Goal: Transaction & Acquisition: Purchase product/service

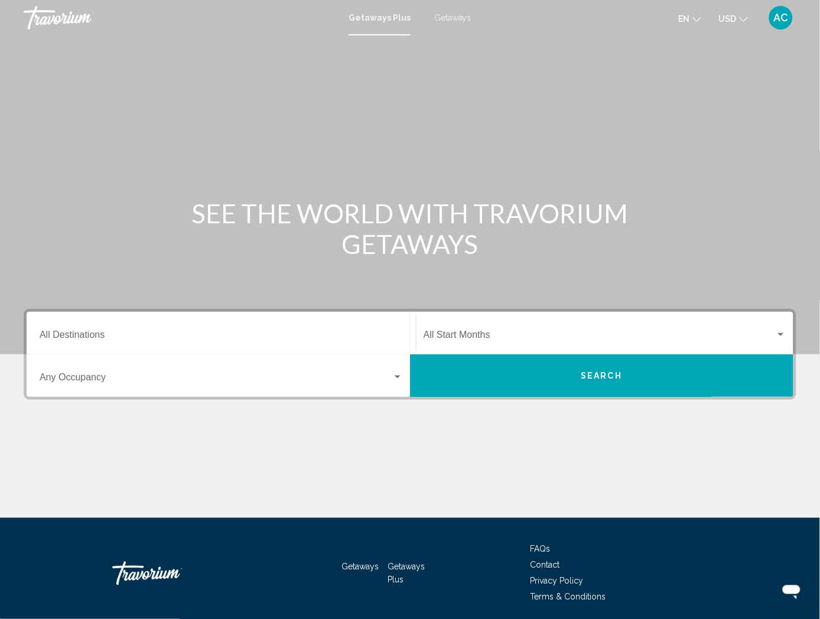
click at [410, 346] on div "Start Month All Start Months" at bounding box center [601, 333] width 383 height 43
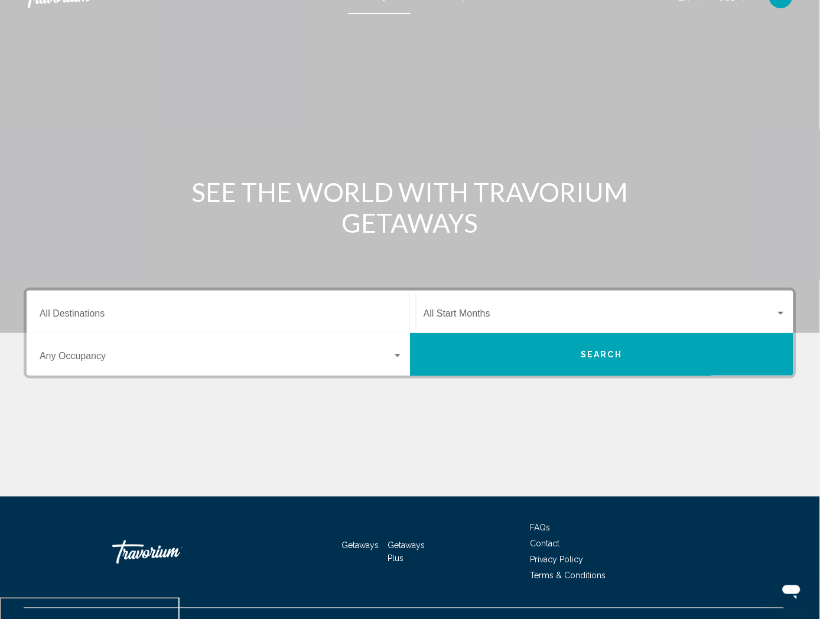
click at [164, 321] on input "Destination All Destinations" at bounding box center [221, 316] width 363 height 11
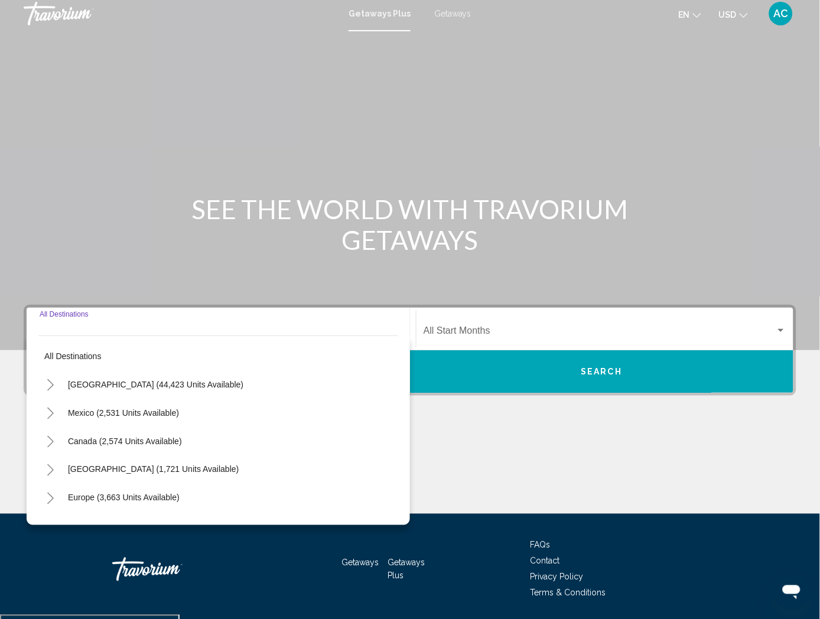
scroll to position [0, 0]
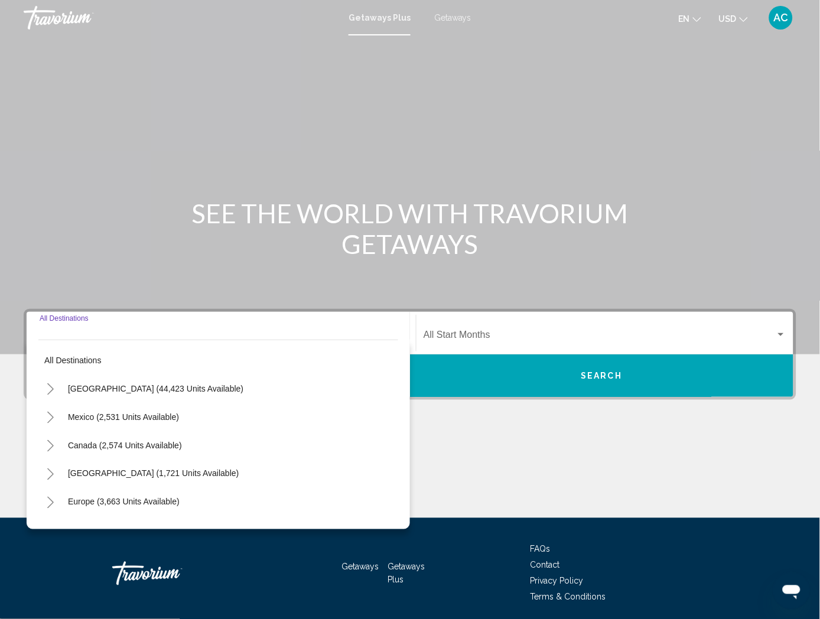
click at [108, 343] on input "Destination All Destinations" at bounding box center [221, 337] width 363 height 11
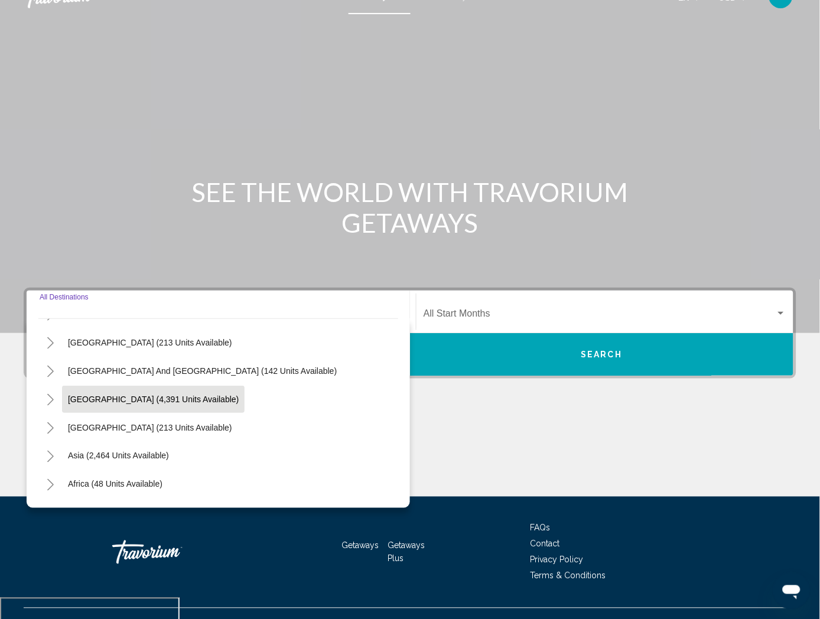
scroll to position [135, 0]
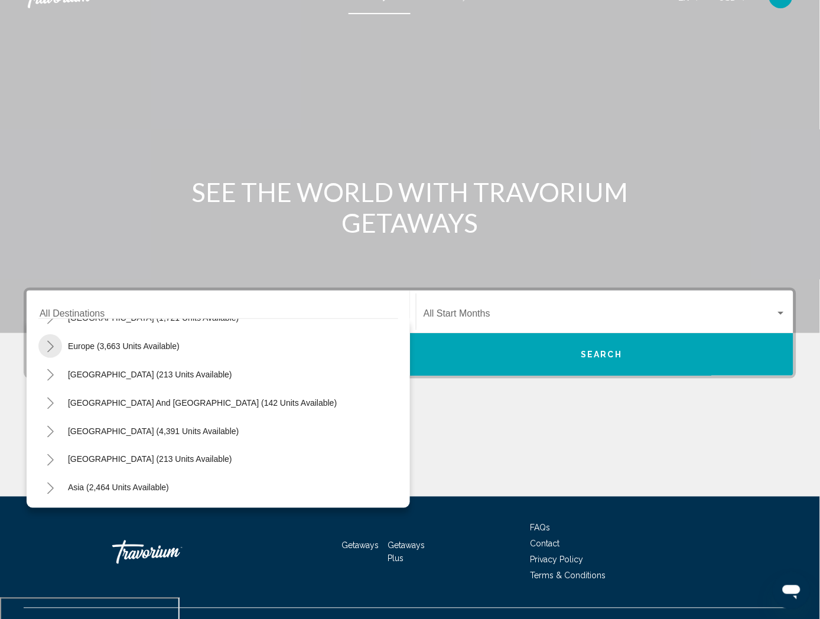
click at [55, 358] on button "Toggle Europe (3,663 units available)" at bounding box center [50, 346] width 24 height 24
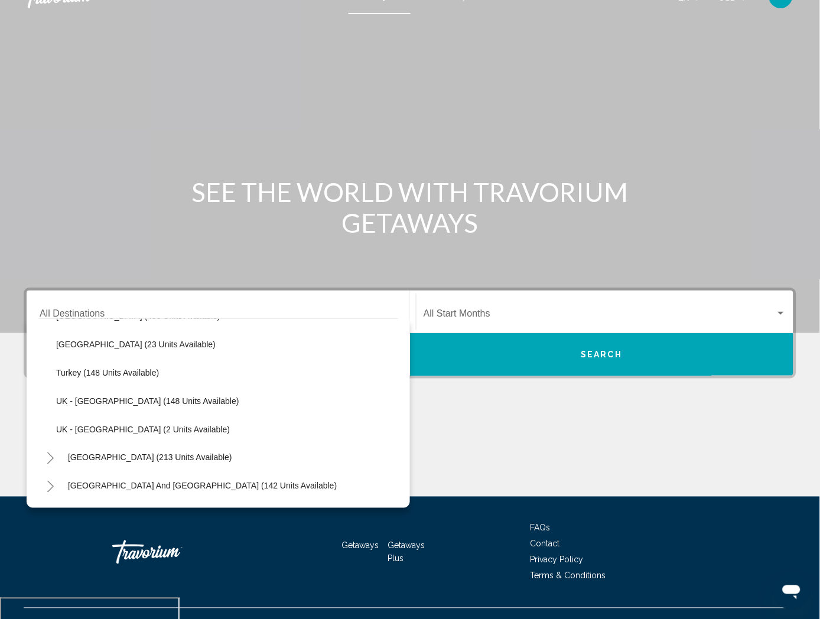
scroll to position [529, 0]
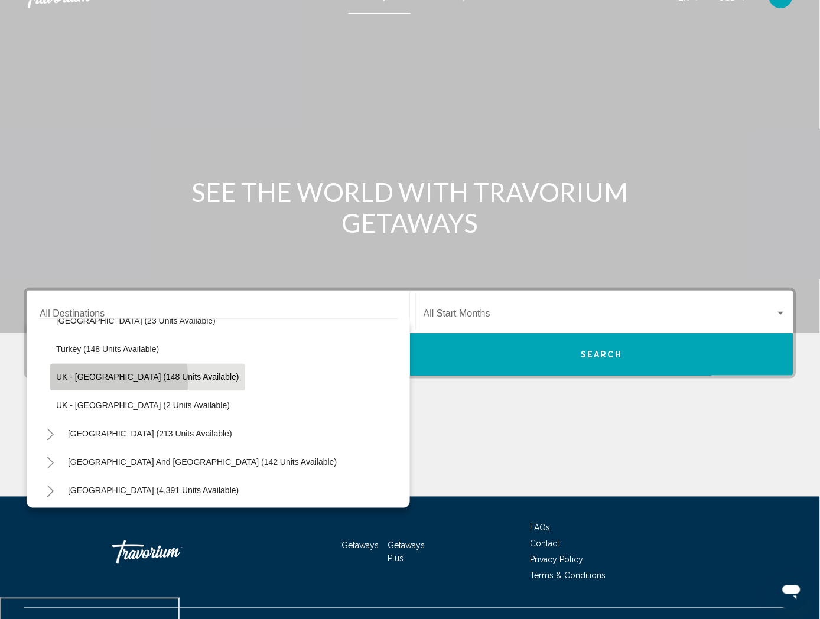
click at [112, 382] on span "UK - England (148 units available)" at bounding box center [147, 377] width 183 height 9
type input "**********"
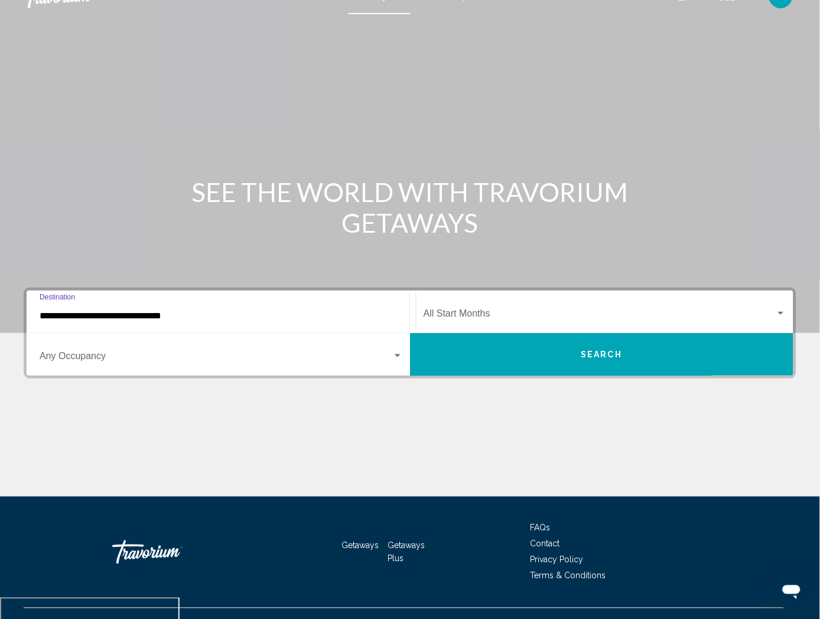
click at [416, 333] on mat-form-field "Start Month All Start Months" at bounding box center [604, 312] width 377 height 42
click at [424, 321] on span "Search widget" at bounding box center [600, 316] width 352 height 11
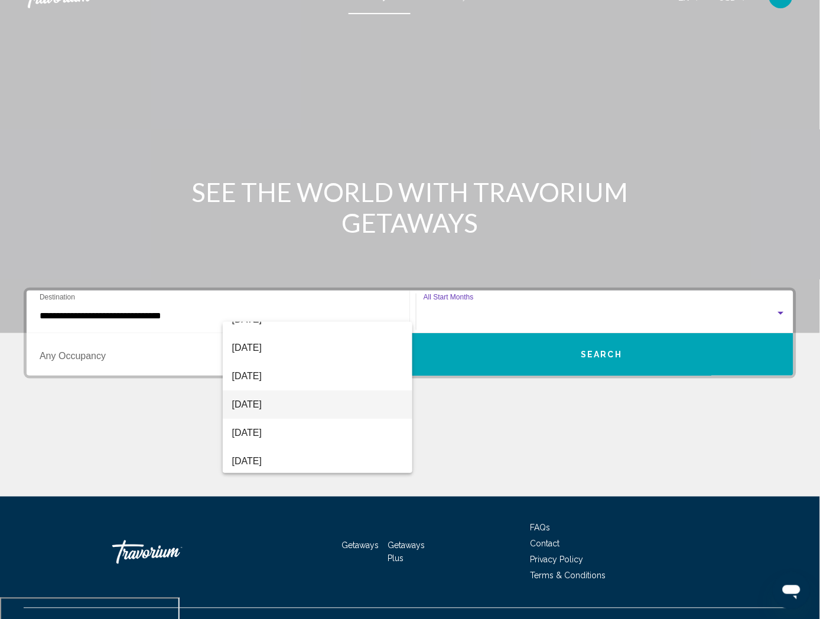
scroll to position [66, 0]
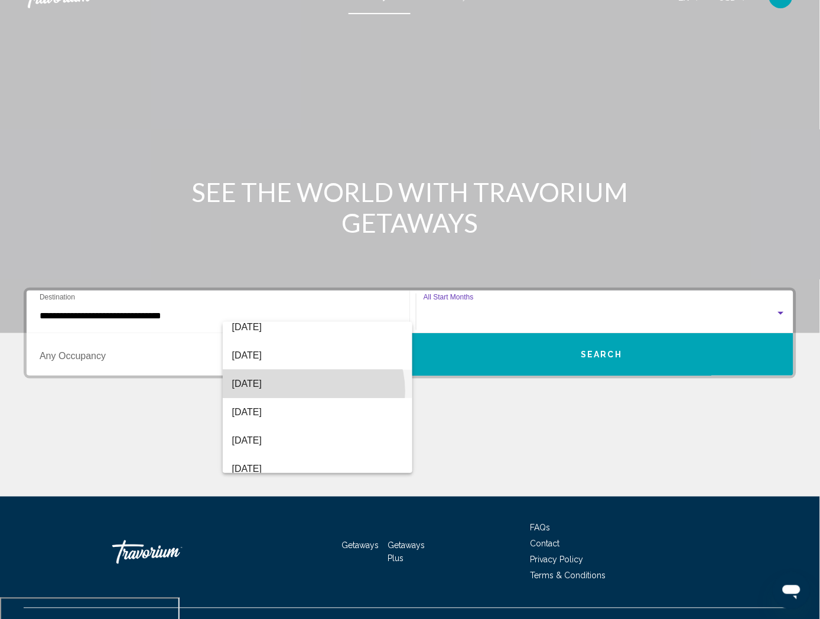
click at [304, 391] on span "November 2025" at bounding box center [317, 384] width 171 height 28
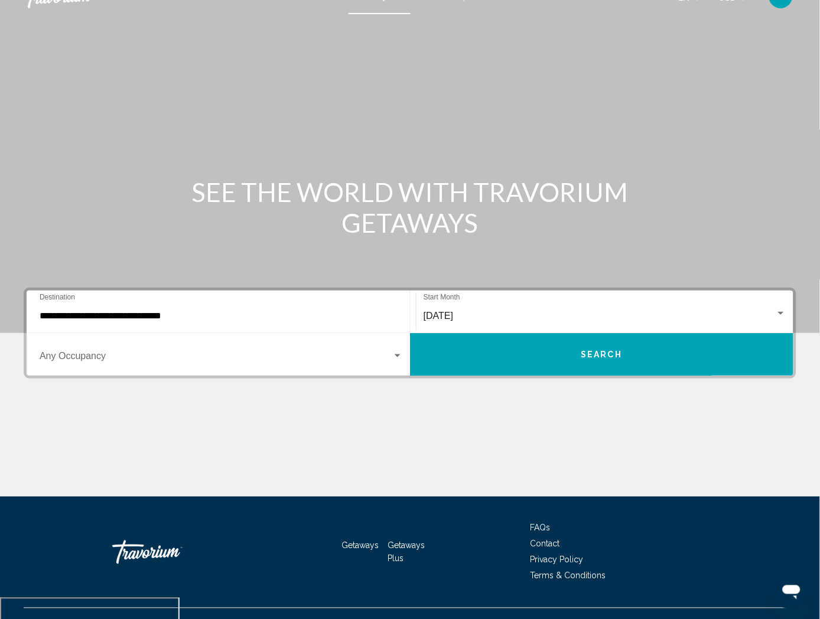
click at [403, 344] on div "Occupancy Any Occupancy" at bounding box center [221, 354] width 363 height 37
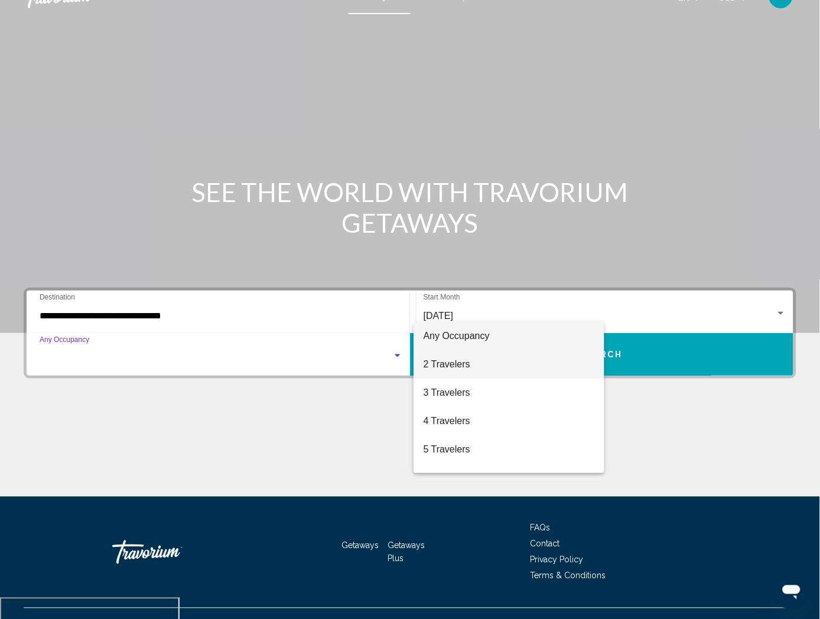
click at [483, 365] on span "2 Travelers" at bounding box center [509, 364] width 172 height 28
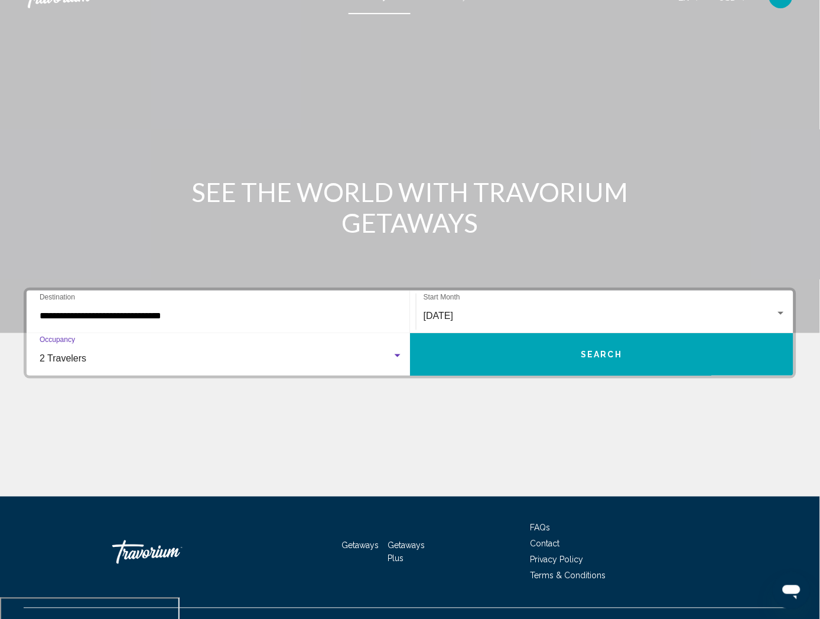
click at [676, 341] on button "Search" at bounding box center [601, 354] width 383 height 43
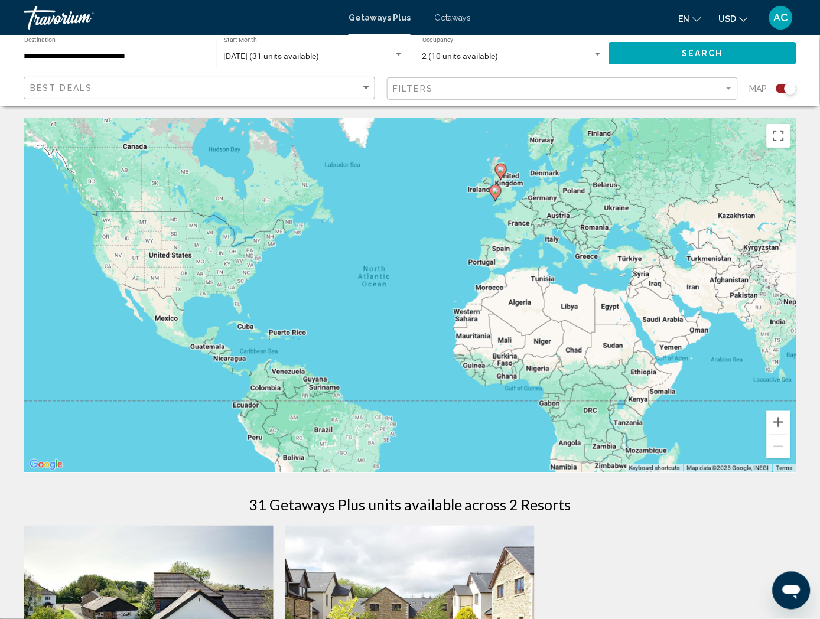
click at [447, 15] on span "Getaways" at bounding box center [452, 17] width 37 height 9
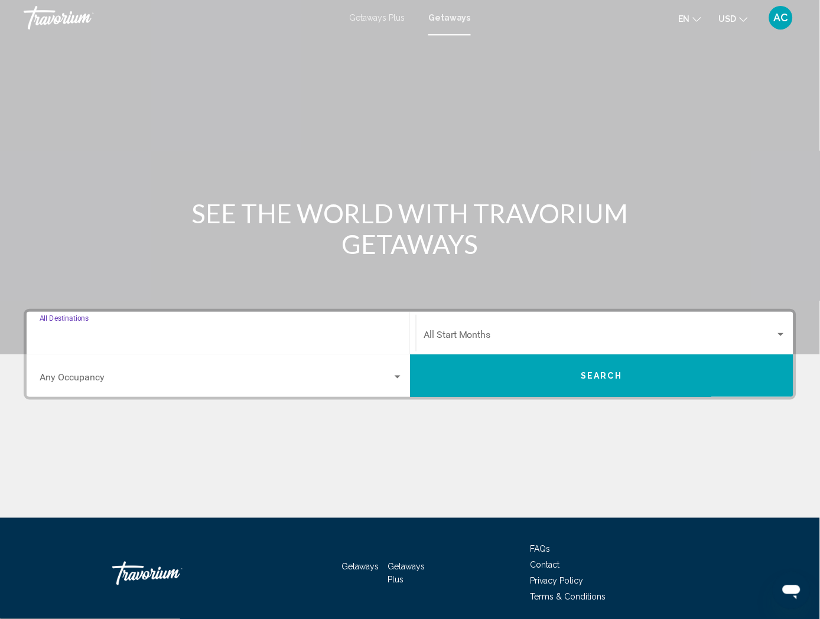
click at [139, 343] on input "Destination All Destinations" at bounding box center [221, 337] width 363 height 11
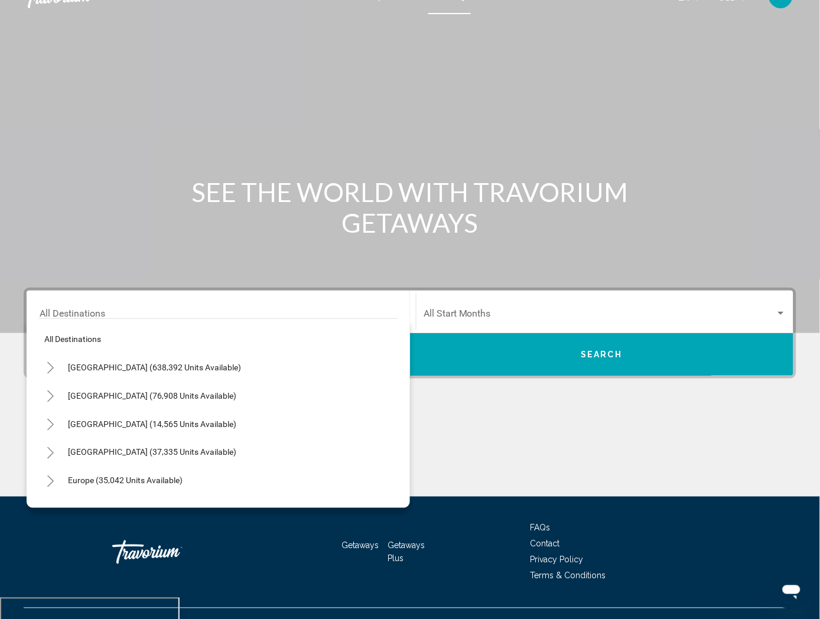
click at [142, 317] on div "Destination All Destinations" at bounding box center [221, 312] width 363 height 37
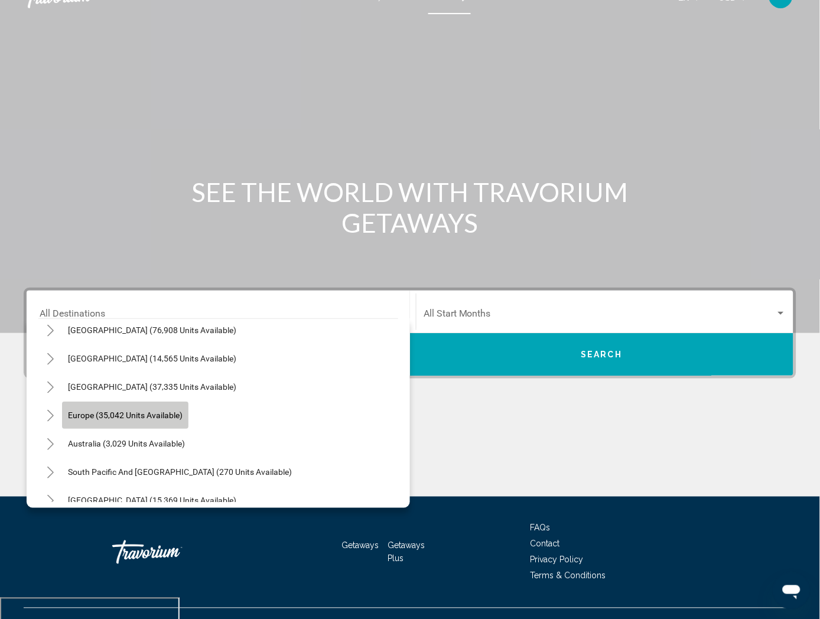
click at [87, 420] on span "Europe (35,042 units available)" at bounding box center [125, 415] width 115 height 9
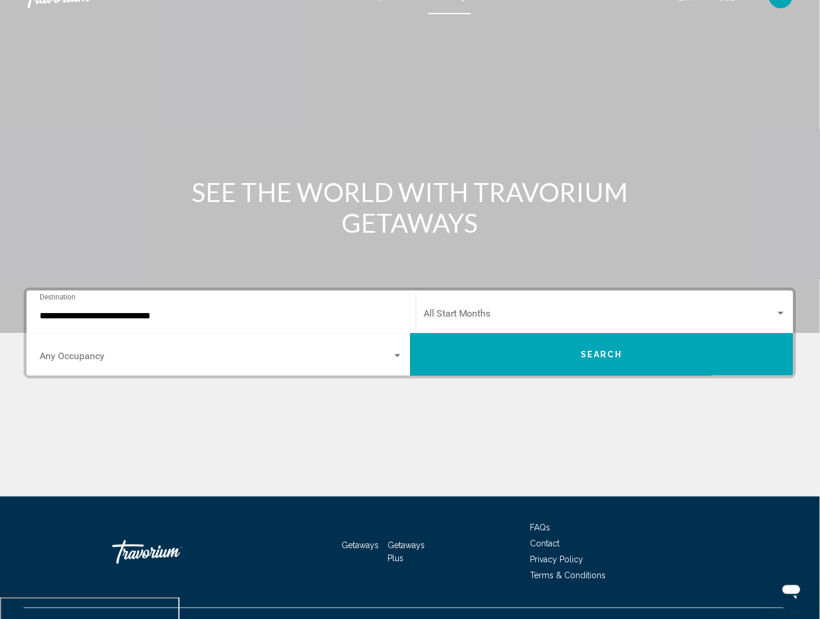
click at [165, 327] on div "**********" at bounding box center [221, 312] width 363 height 37
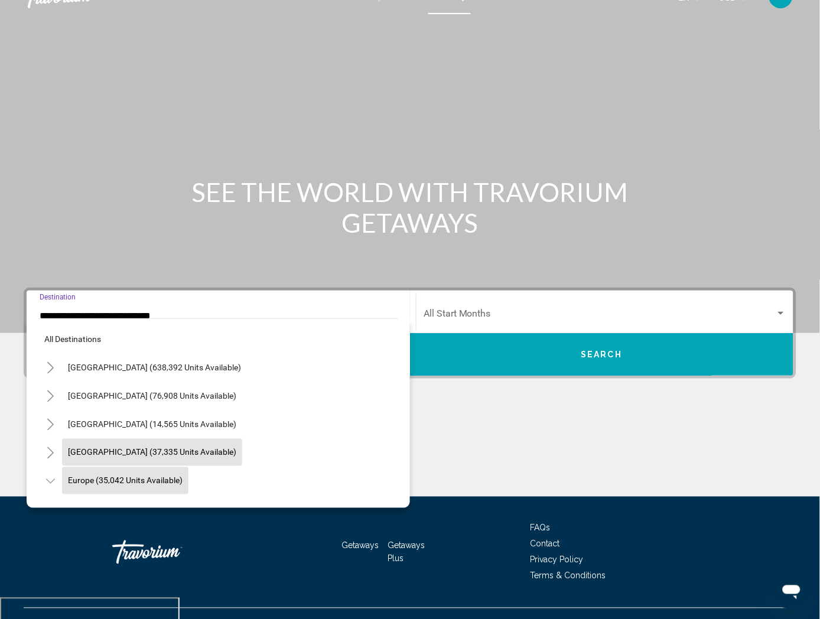
scroll to position [75, 0]
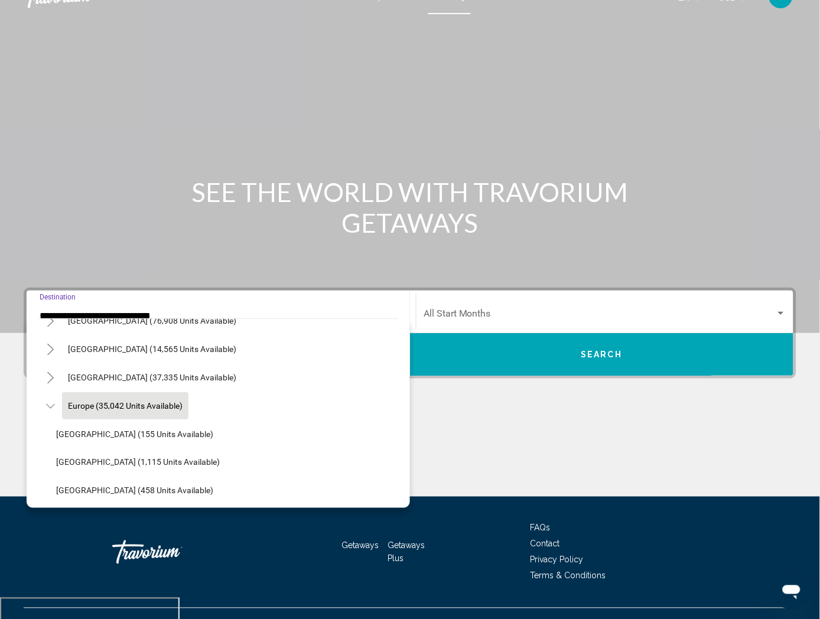
click at [51, 412] on icon "Toggle Europe (35,042 units available)" at bounding box center [50, 406] width 9 height 12
click at [51, 412] on icon "Toggle Europe (35,042 units available)" at bounding box center [50, 406] width 6 height 12
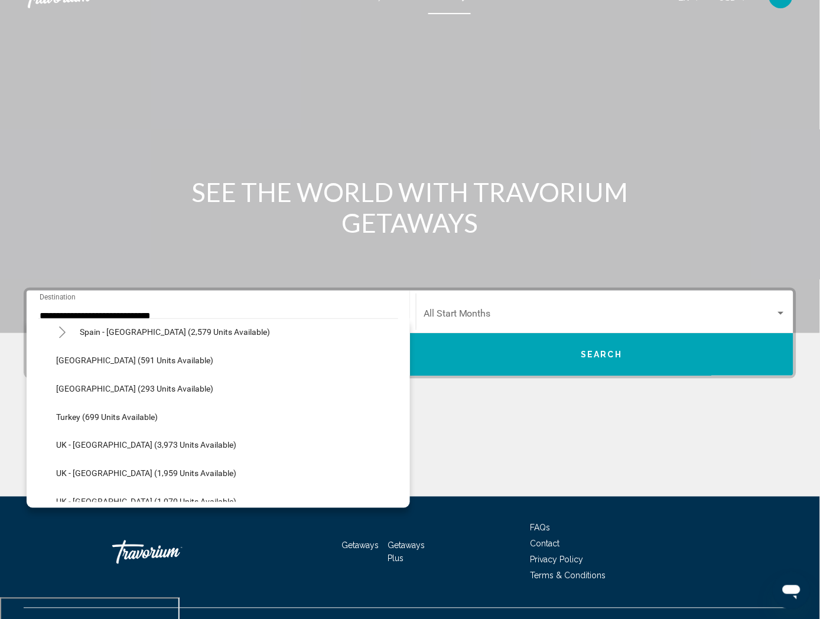
scroll to position [666, 0]
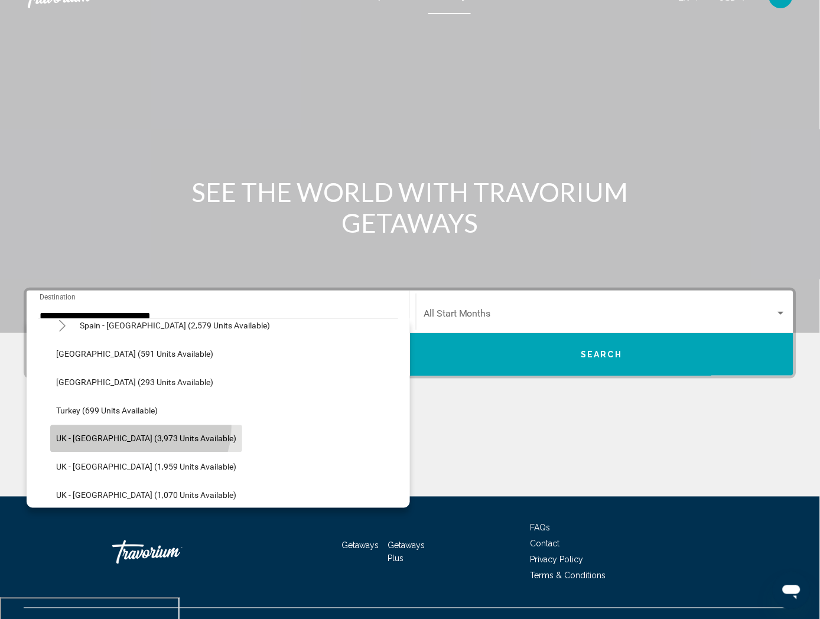
click at [140, 447] on button "UK - England (3,973 units available)" at bounding box center [146, 438] width 192 height 27
type input "**********"
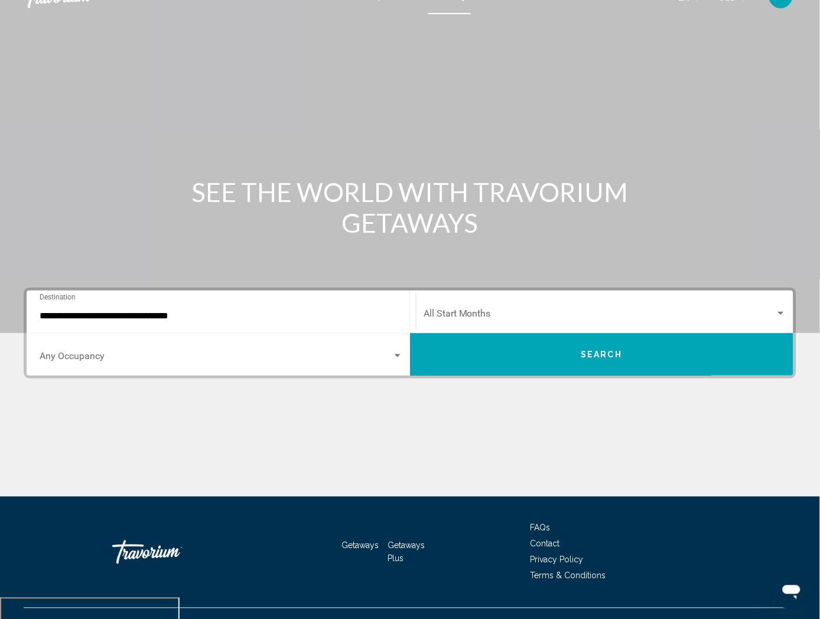
click at [424, 331] on div "Start Month All Start Months" at bounding box center [605, 312] width 363 height 37
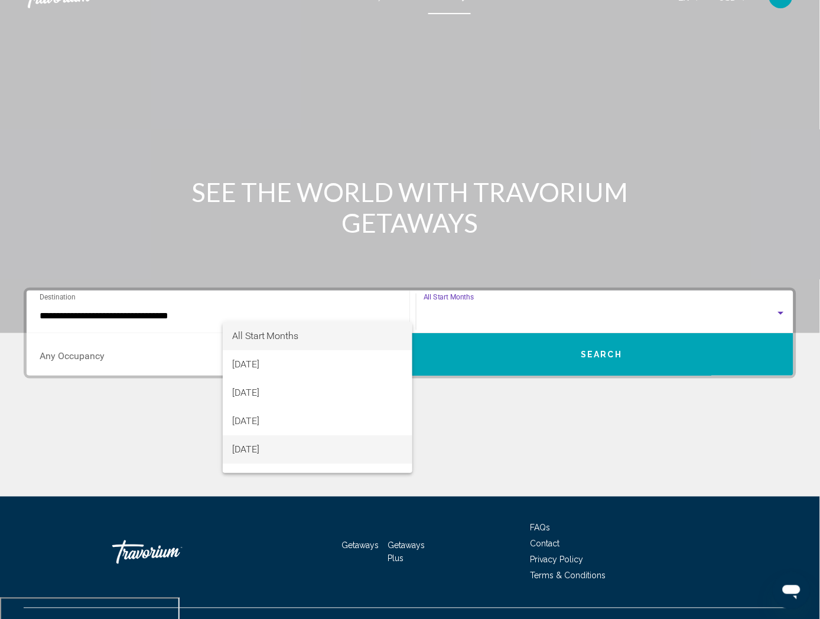
click at [305, 447] on span "November 2025" at bounding box center [317, 449] width 171 height 28
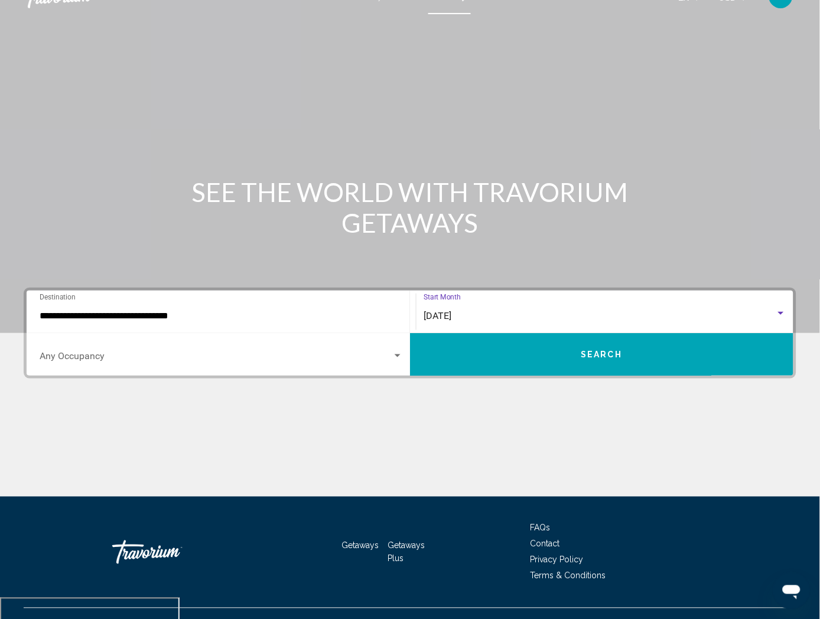
click at [392, 353] on span "Search widget" at bounding box center [216, 358] width 353 height 11
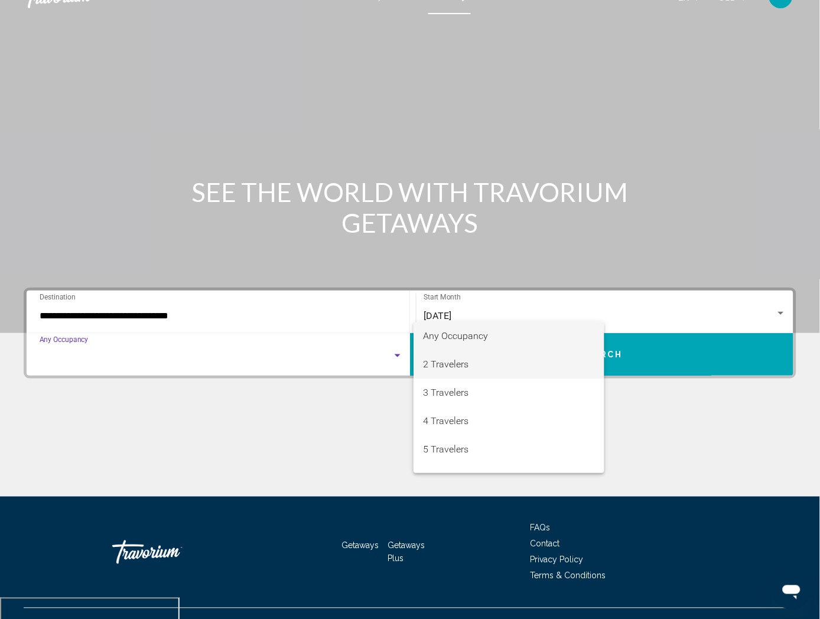
click at [539, 371] on span "2 Travelers" at bounding box center [509, 364] width 172 height 28
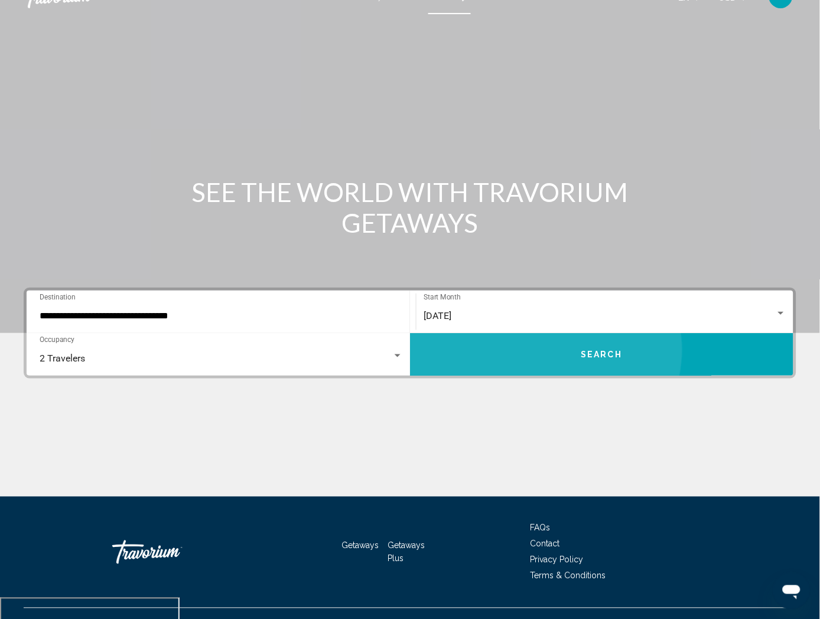
click at [737, 333] on button "Search" at bounding box center [601, 354] width 383 height 43
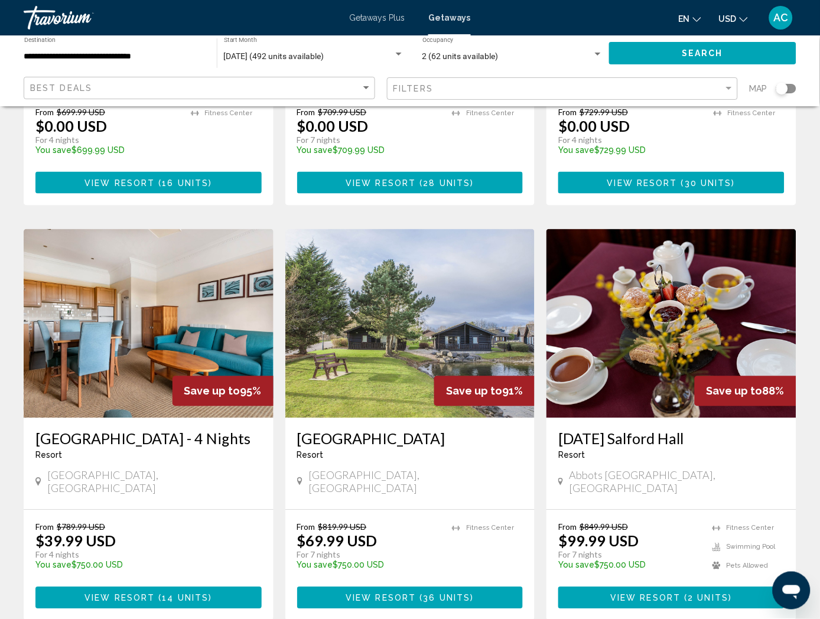
scroll to position [1340, 0]
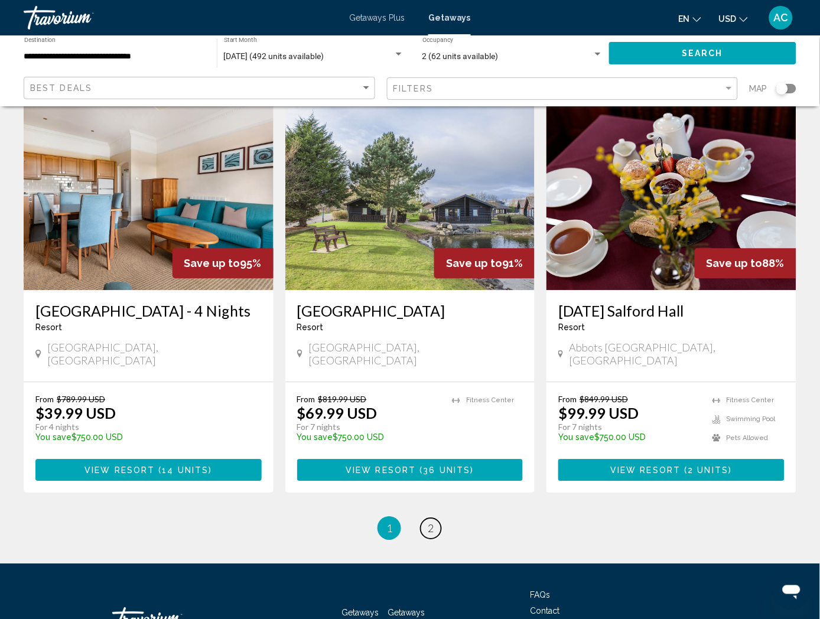
drag, startPoint x: 426, startPoint y: 443, endPoint x: 436, endPoint y: 442, distance: 10.1
click at [426, 519] on link "page 2" at bounding box center [431, 529] width 21 height 21
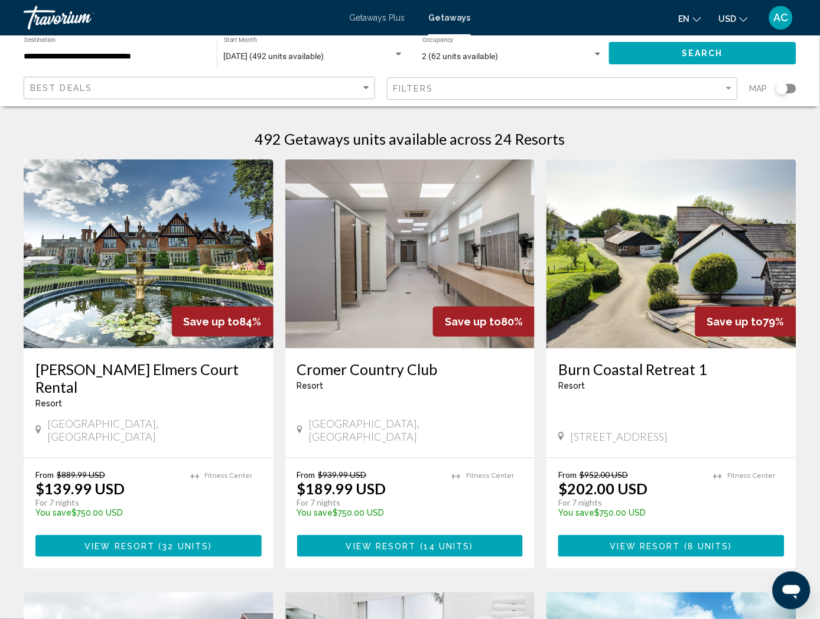
click at [73, 54] on input "**********" at bounding box center [114, 56] width 181 height 9
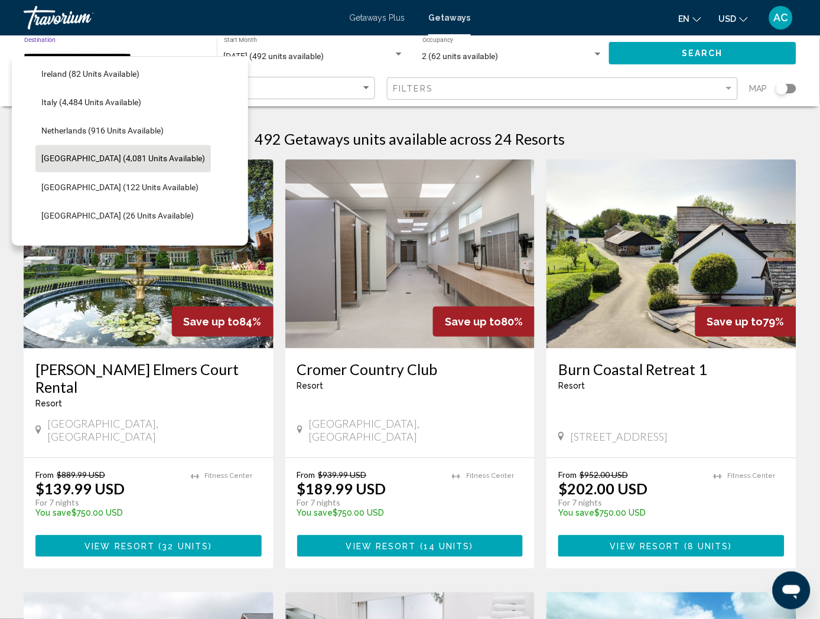
scroll to position [436, 0]
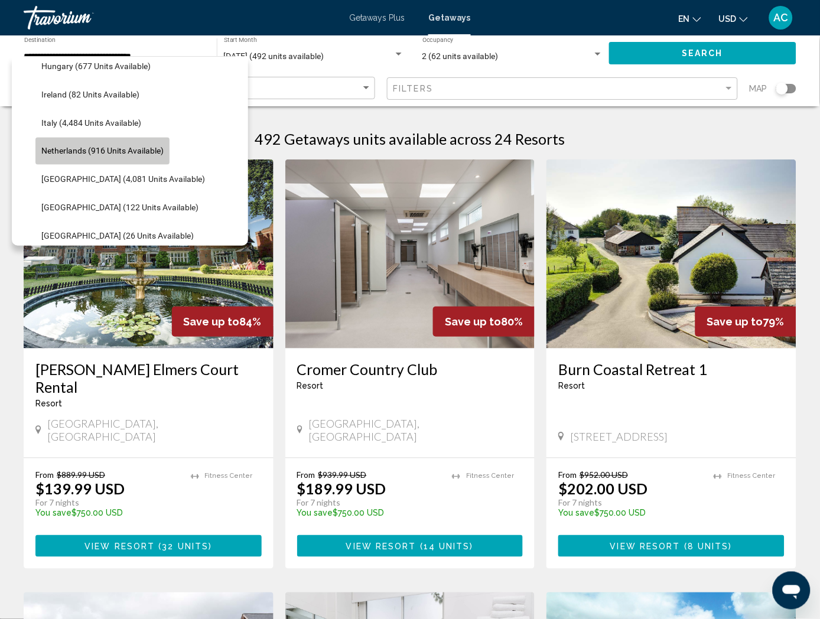
click at [87, 151] on span "Netherlands (916 units available)" at bounding box center [102, 150] width 122 height 9
type input "**********"
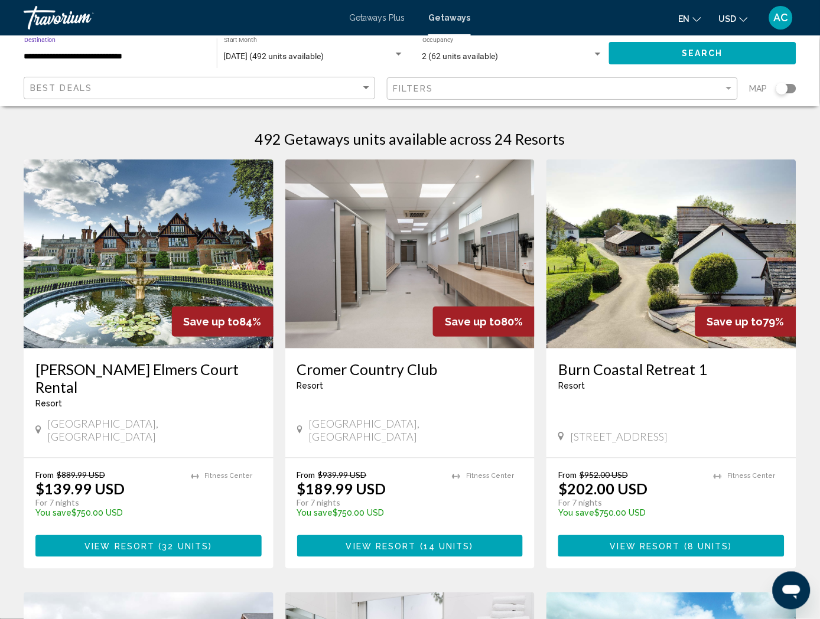
click at [682, 56] on span "Search" at bounding box center [702, 53] width 41 height 9
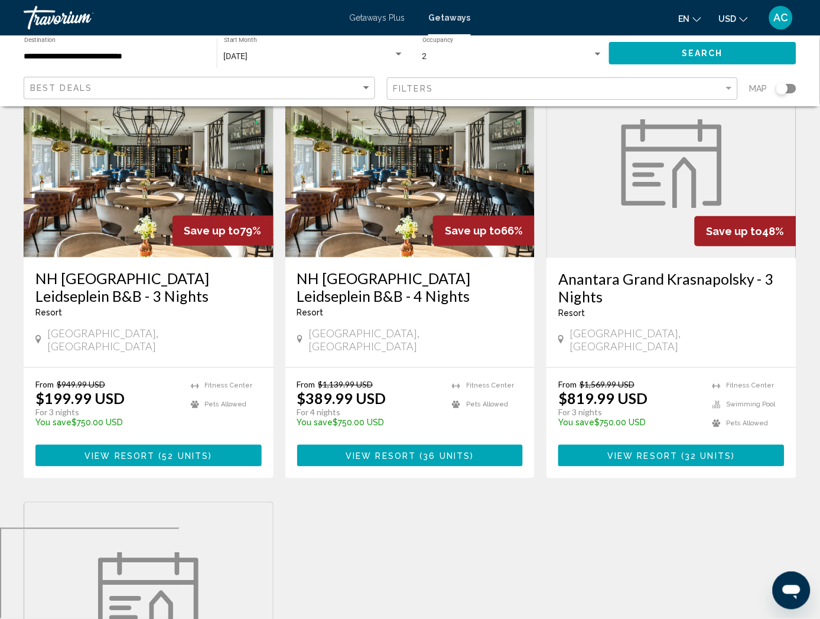
scroll to position [66, 0]
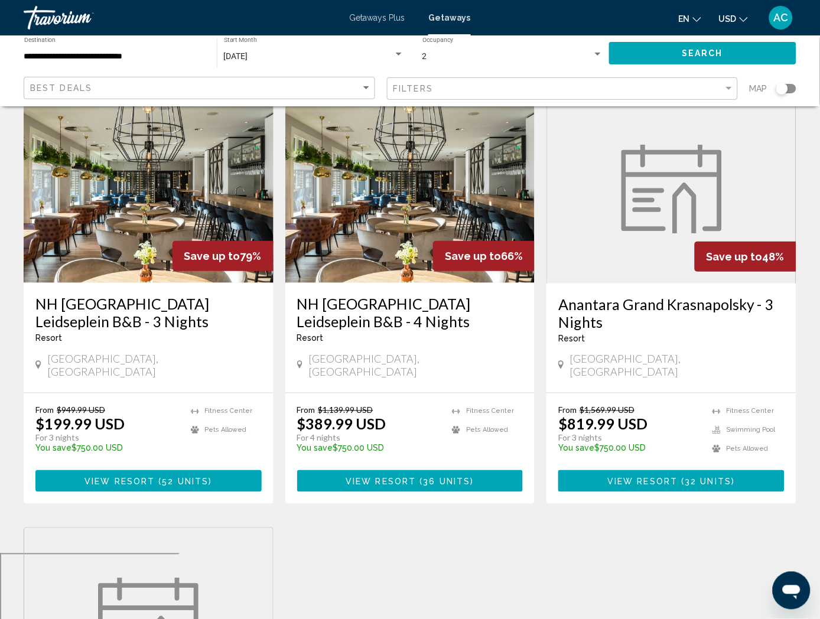
click at [397, 477] on span "View Resort" at bounding box center [381, 481] width 70 height 9
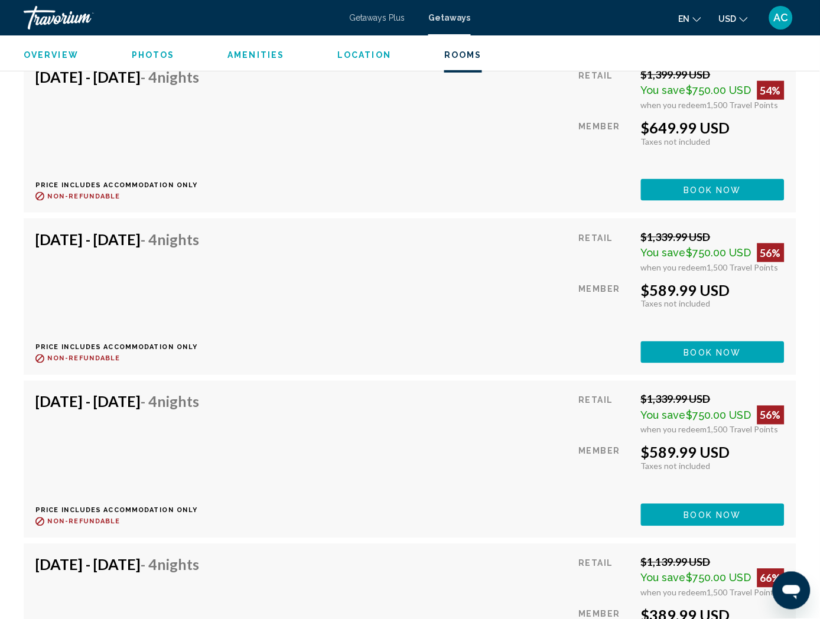
scroll to position [2907, 0]
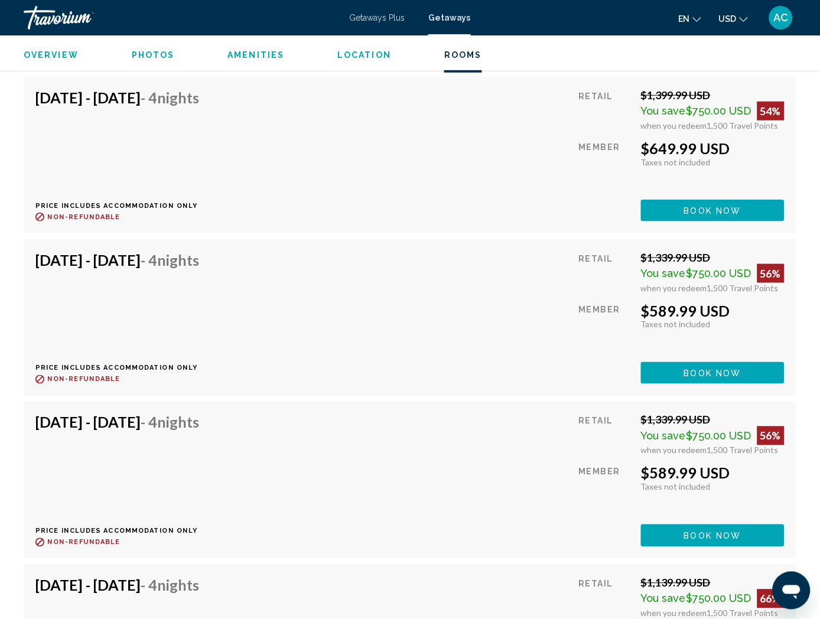
click at [350, 18] on div "Getaways Plus Getaways en English Español Français Italiano Português русский U…" at bounding box center [410, 17] width 820 height 25
click at [380, 21] on span "Getaways Plus" at bounding box center [377, 17] width 56 height 9
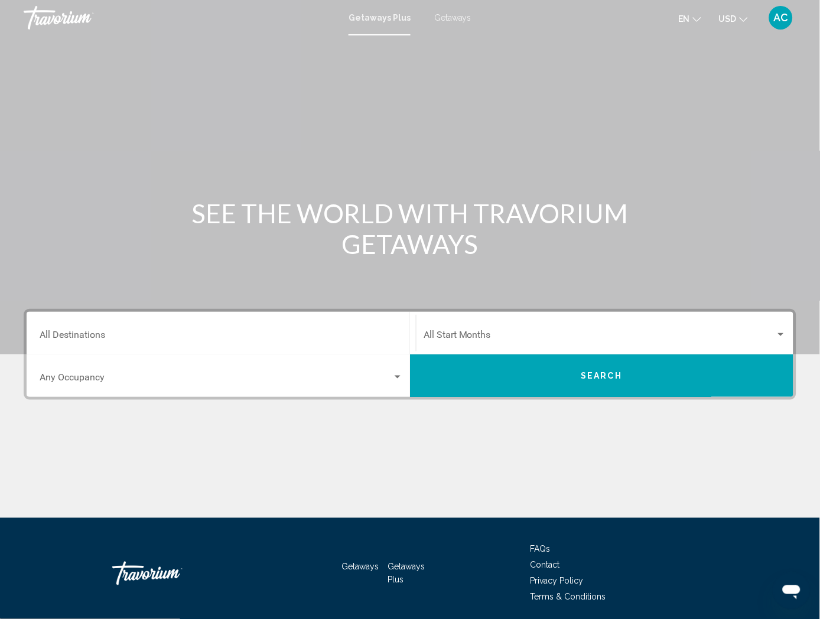
click at [136, 348] on div "Destination All Destinations" at bounding box center [221, 333] width 363 height 37
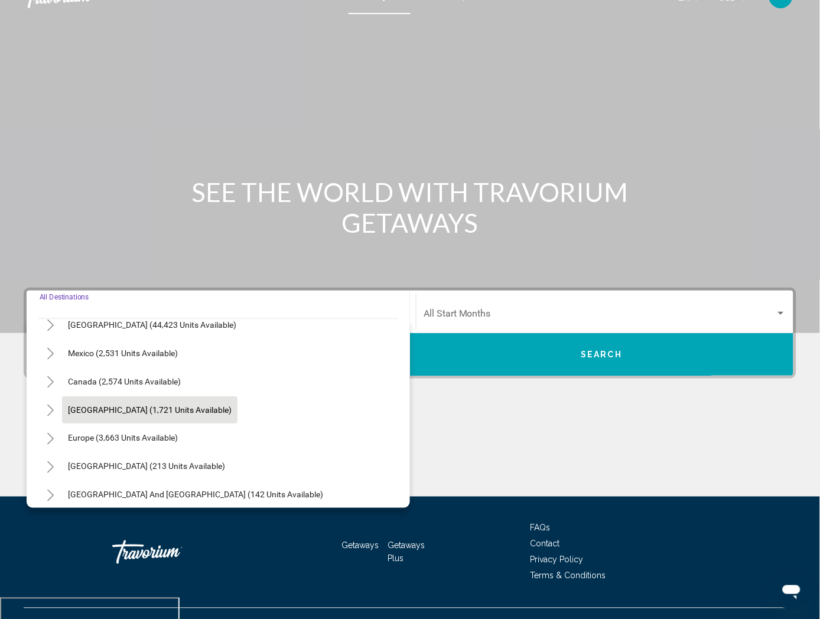
scroll to position [66, 0]
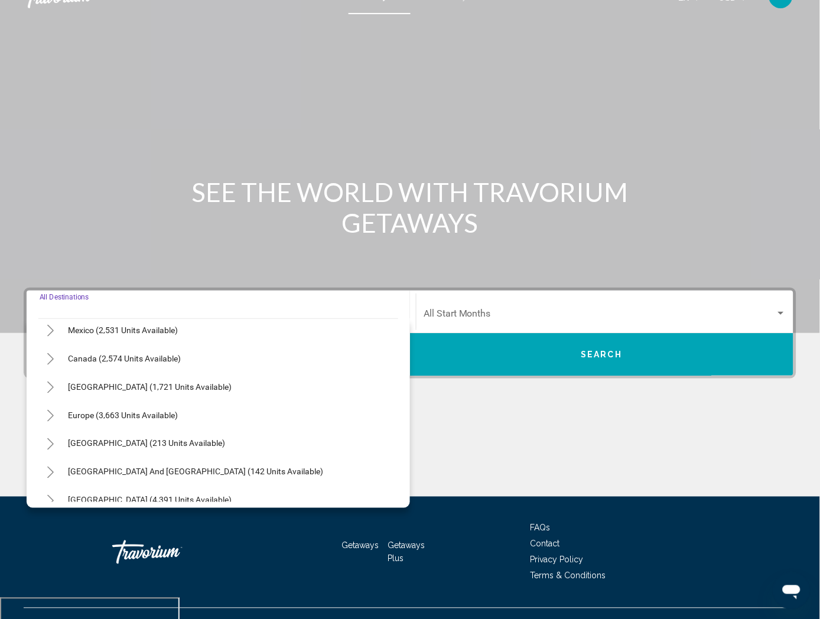
click at [49, 422] on icon "Toggle Europe (3,663 units available)" at bounding box center [50, 416] width 9 height 12
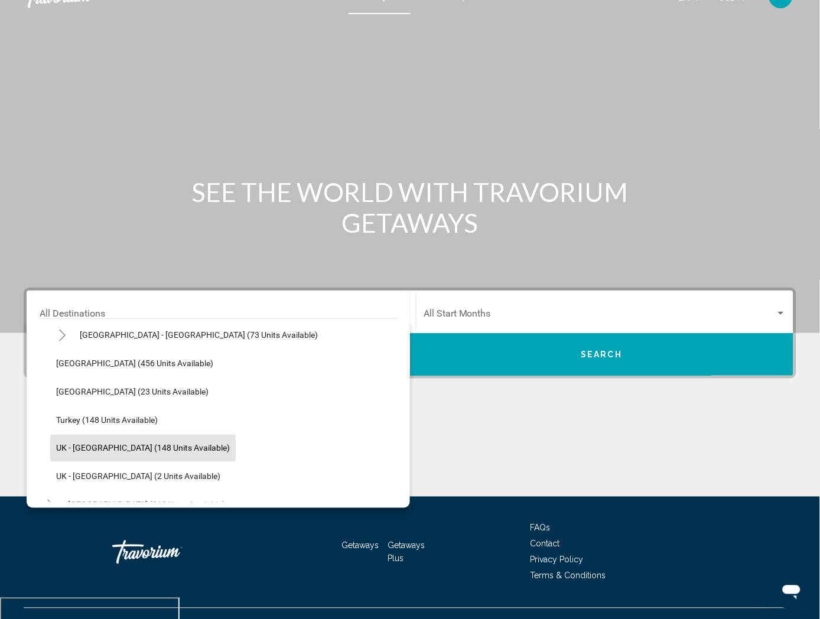
scroll to position [459, 0]
click at [487, 422] on div "Main content" at bounding box center [410, 452] width 773 height 89
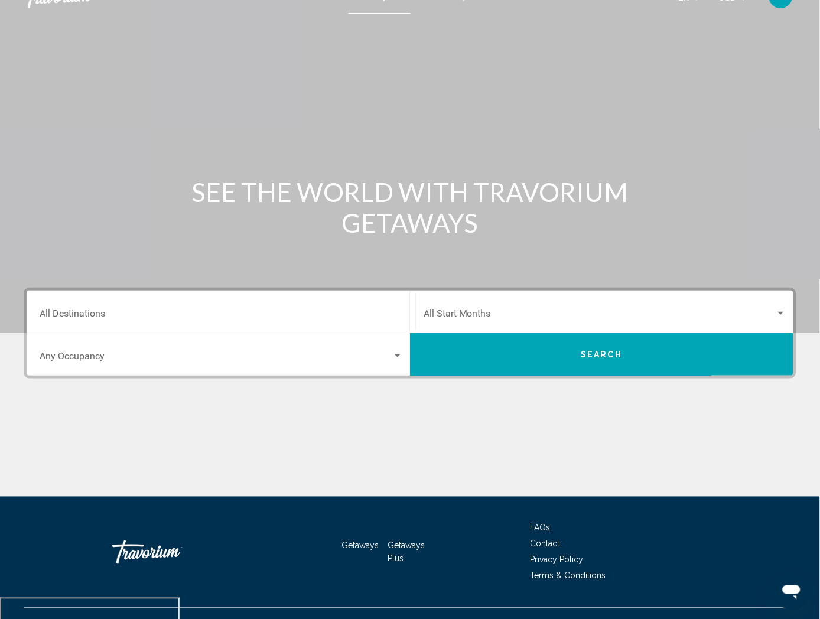
scroll to position [0, 0]
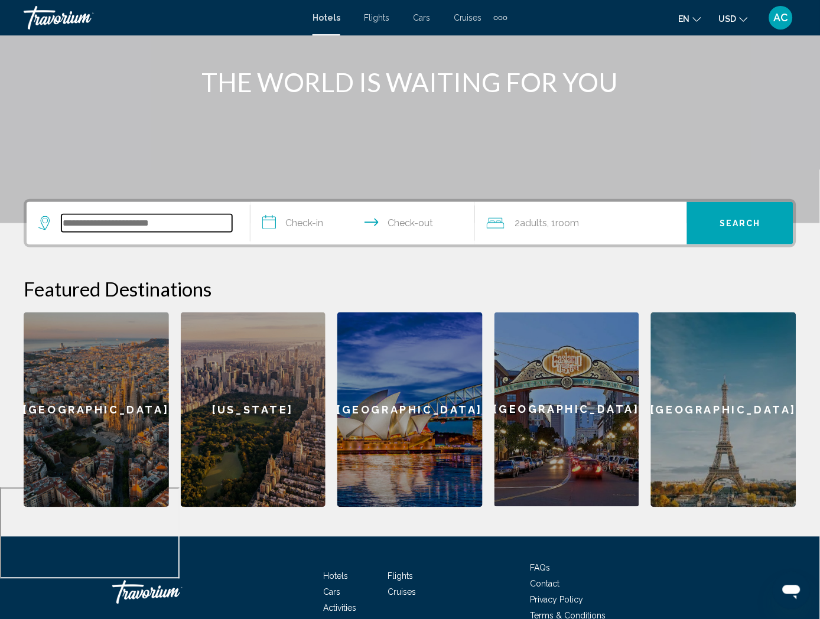
click at [175, 219] on input "Search widget" at bounding box center [146, 223] width 171 height 18
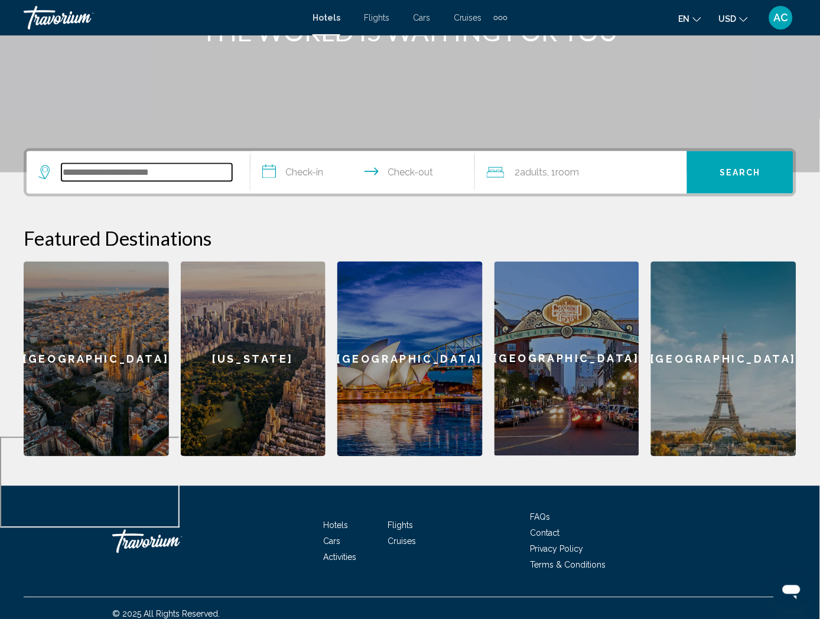
scroll to position [193, 0]
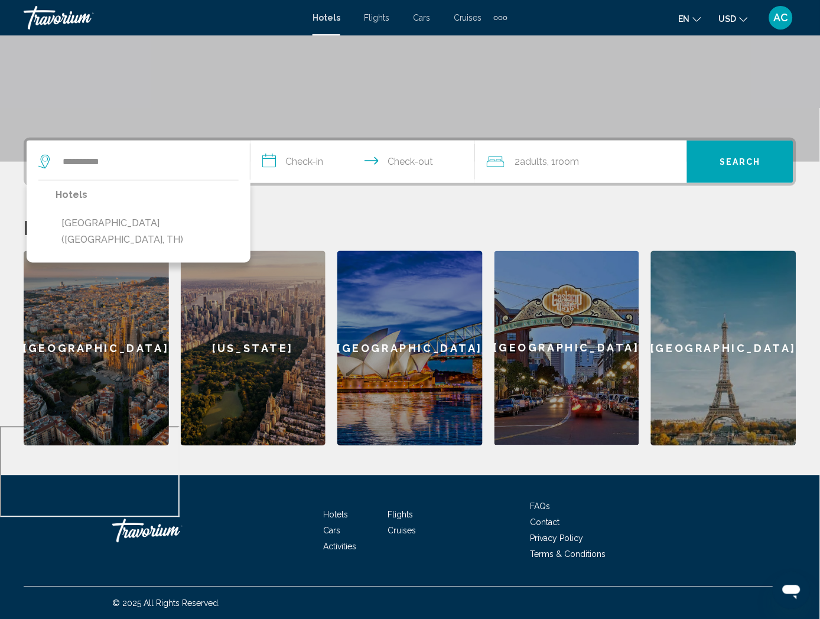
click at [175, 219] on button "[GEOGRAPHIC_DATA] ([GEOGRAPHIC_DATA], TH)" at bounding box center [147, 231] width 183 height 39
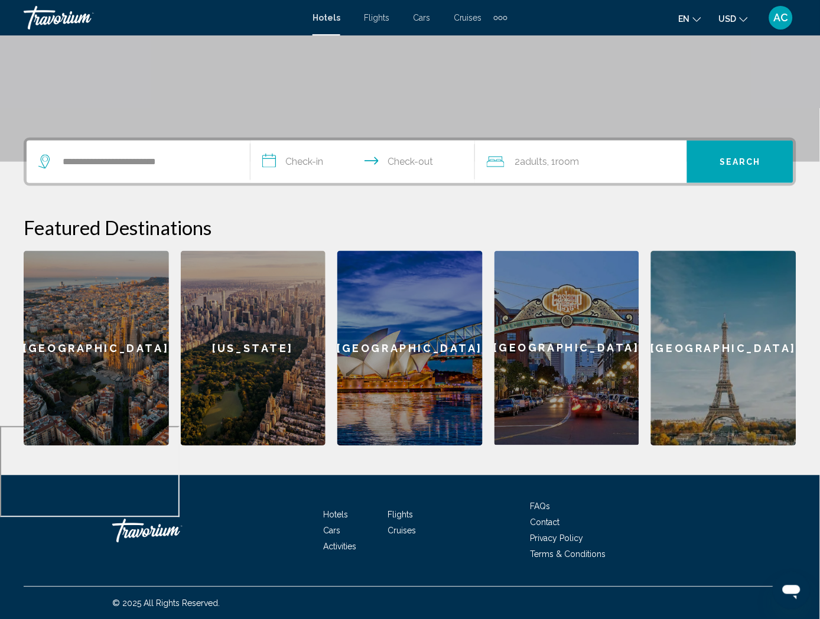
click at [238, 151] on div "**********" at bounding box center [138, 162] width 200 height 43
click at [221, 156] on input "**********" at bounding box center [146, 162] width 171 height 18
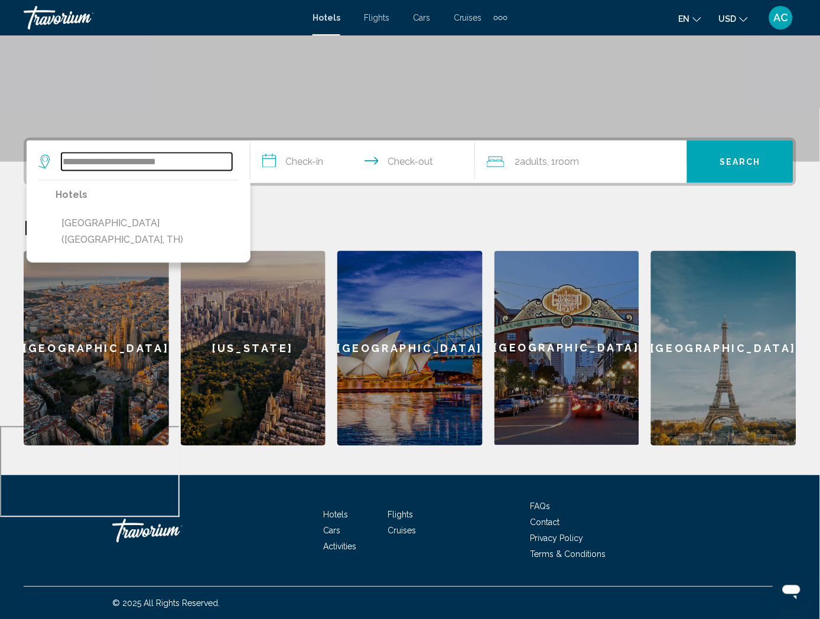
click at [221, 156] on input "**********" at bounding box center [146, 162] width 171 height 18
type input "*"
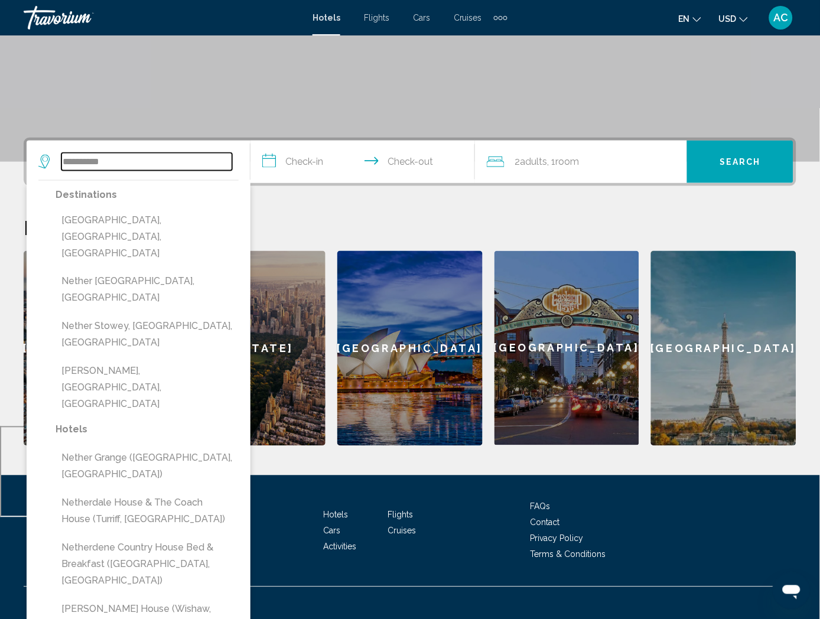
type input "**********"
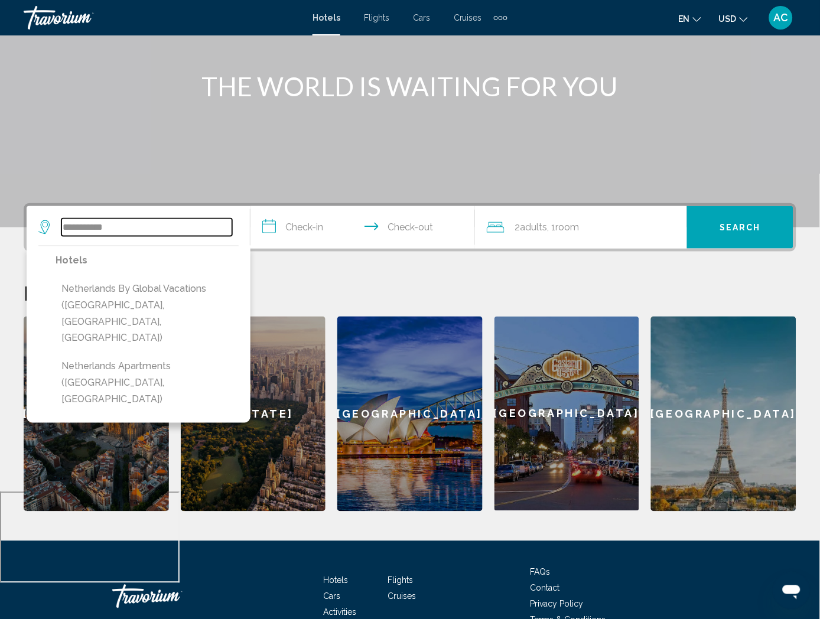
scroll to position [131, 0]
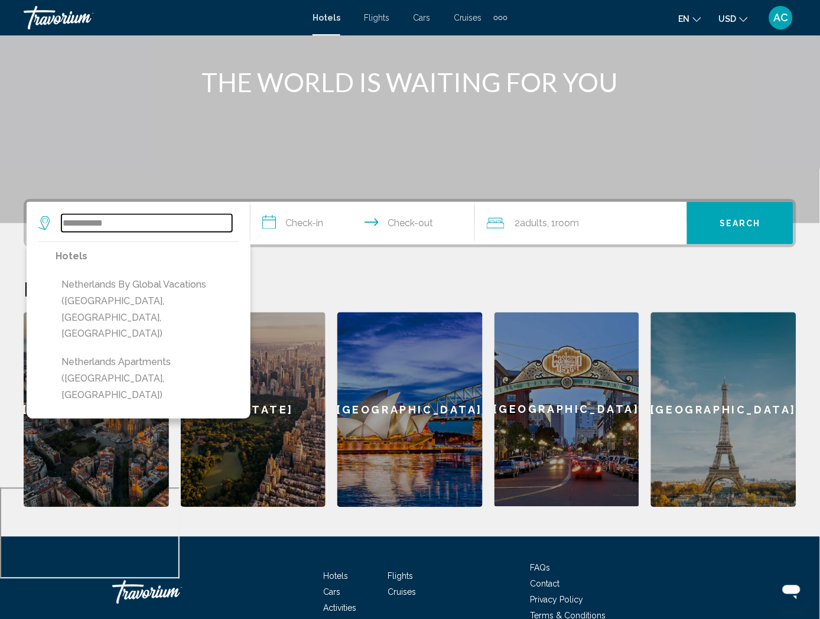
drag, startPoint x: 63, startPoint y: 223, endPoint x: 549, endPoint y: 215, distance: 486.2
click at [549, 223] on div "**********" at bounding box center [410, 223] width 767 height 43
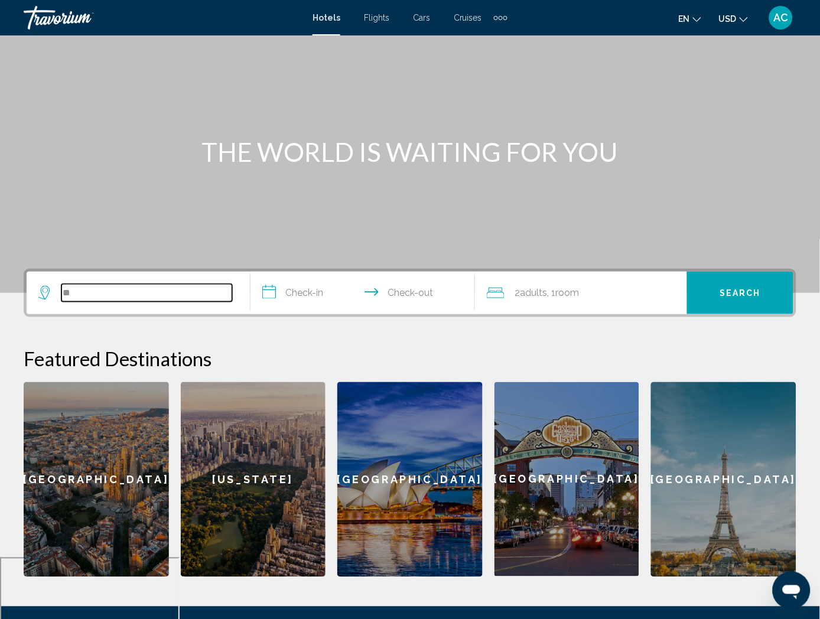
scroll to position [127, 0]
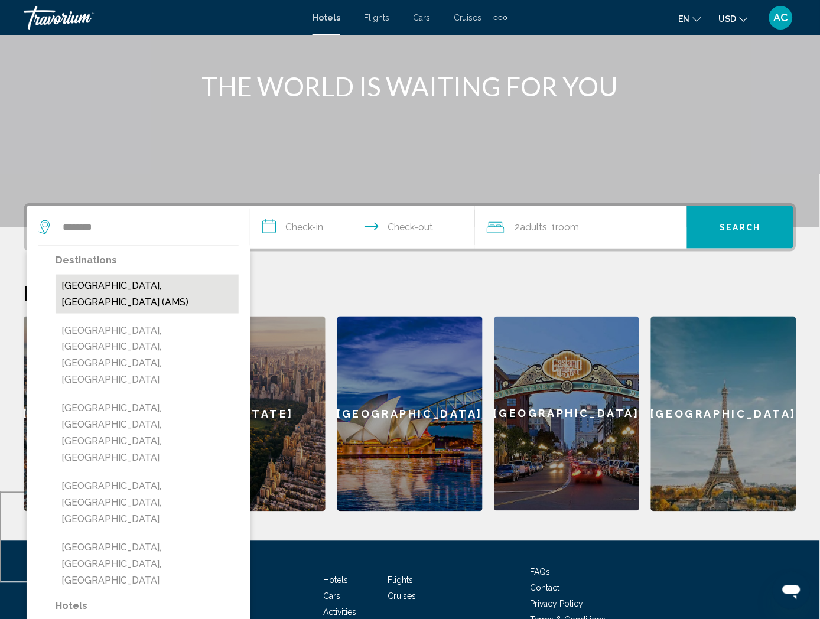
click at [206, 287] on button "[GEOGRAPHIC_DATA], [GEOGRAPHIC_DATA] (AMS)" at bounding box center [147, 294] width 183 height 39
type input "**********"
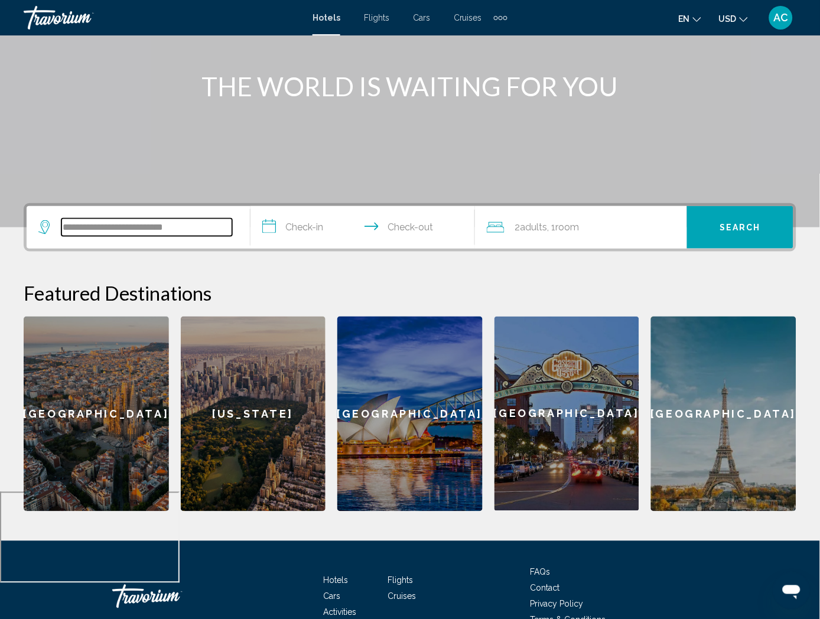
scroll to position [193, 0]
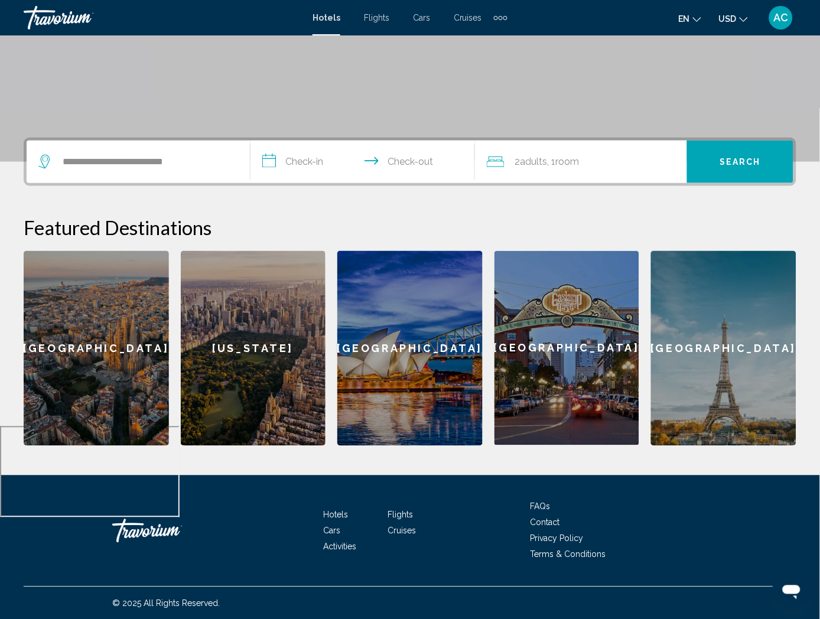
click at [393, 167] on input "**********" at bounding box center [364, 164] width 229 height 46
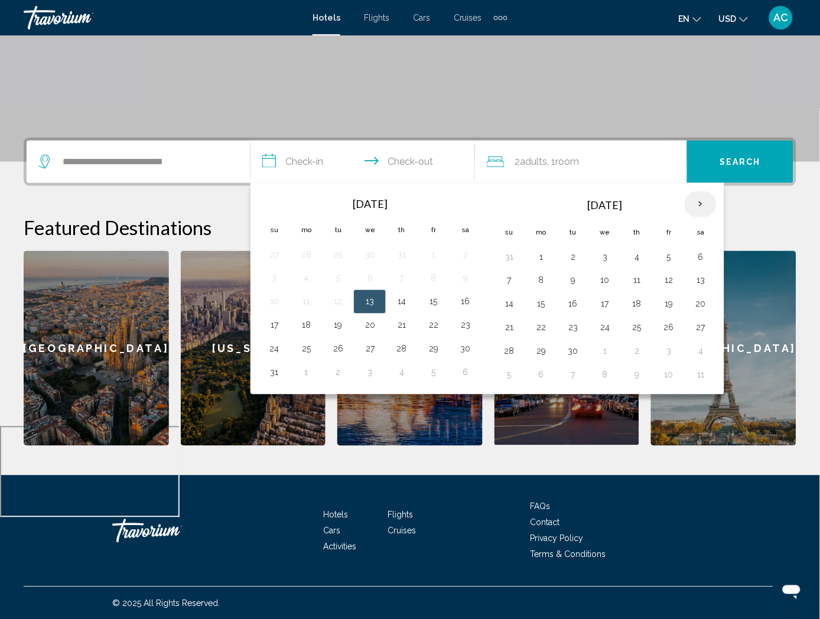
click at [716, 204] on th "Next month" at bounding box center [701, 204] width 32 height 26
click at [614, 352] on button "26" at bounding box center [604, 351] width 19 height 17
click at [710, 347] on button "29" at bounding box center [700, 351] width 19 height 17
type input "**********"
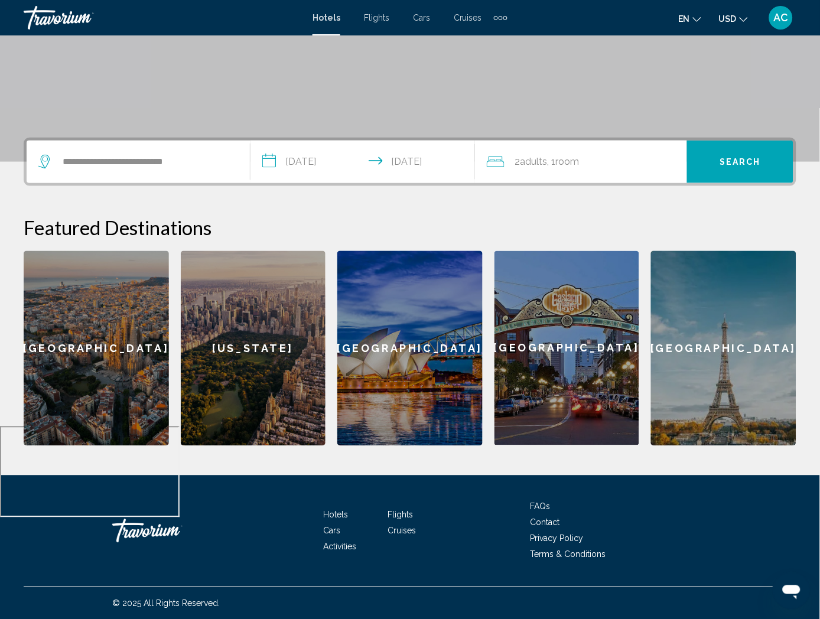
click at [731, 162] on span "Search" at bounding box center [739, 162] width 41 height 9
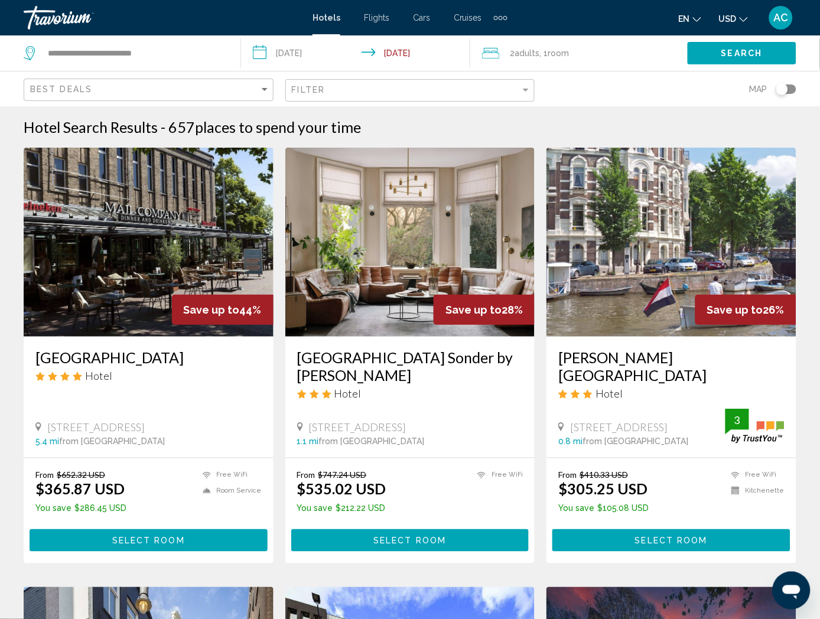
click at [532, 80] on div "Filter" at bounding box center [412, 91] width 240 height 22
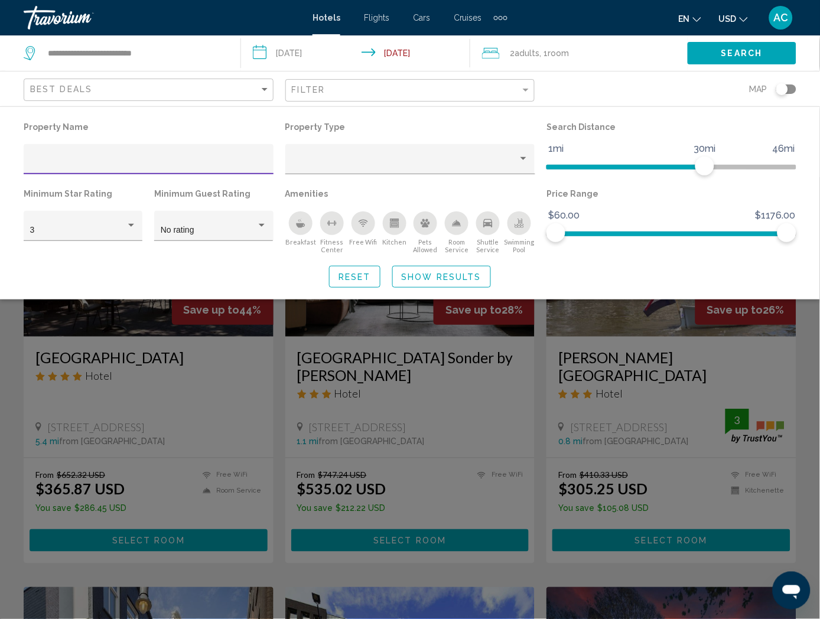
click at [806, 354] on div "Search widget" at bounding box center [410, 398] width 820 height 442
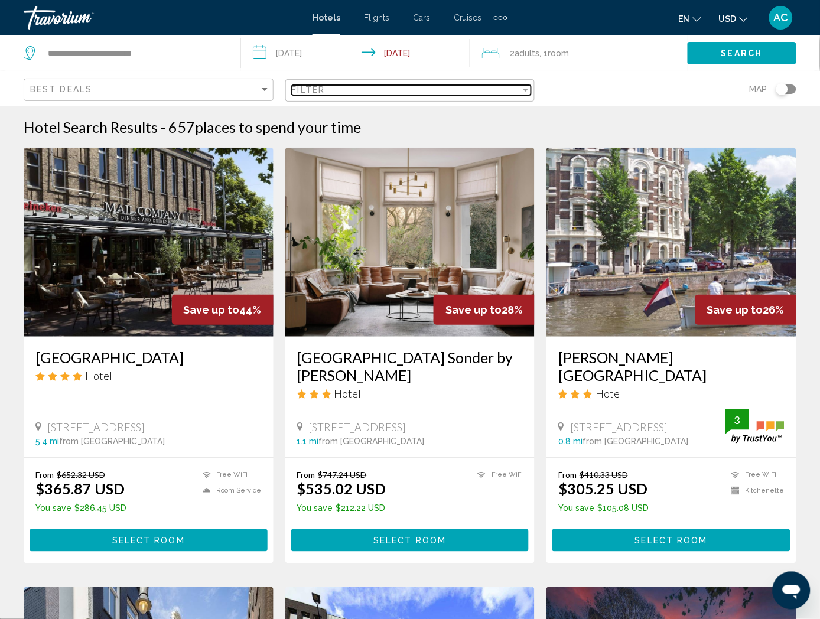
click at [325, 85] on span "Filter" at bounding box center [309, 89] width 34 height 9
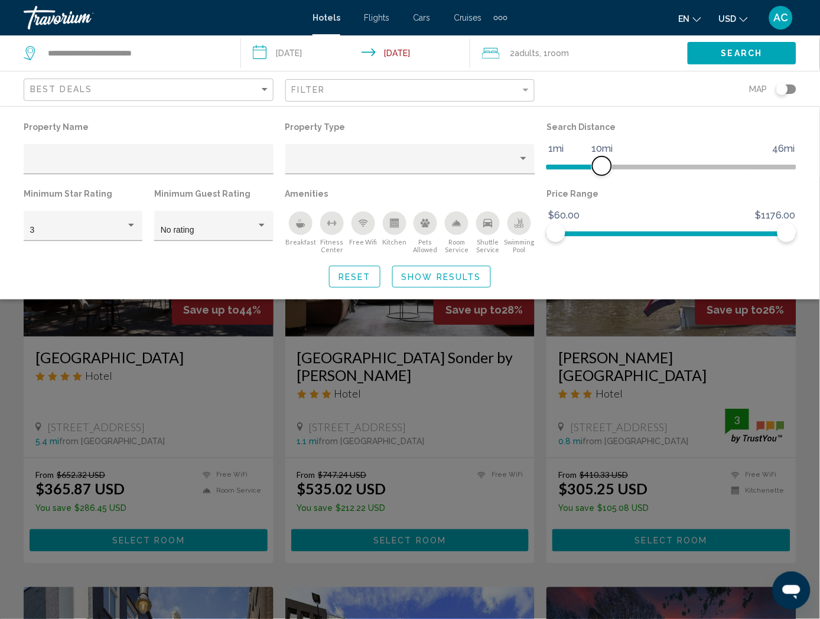
drag, startPoint x: 702, startPoint y: 131, endPoint x: 603, endPoint y: 150, distance: 100.4
click at [603, 150] on div "Property Name Property Type Search Distance 1mi 46mi 10mi Minimum Star Rating 3…" at bounding box center [410, 186] width 784 height 135
drag, startPoint x: 786, startPoint y: 195, endPoint x: 616, endPoint y: 216, distance: 171.4
click at [616, 216] on div "Price Range $60.00 $1176.00 $60.00 $348.67" at bounding box center [671, 219] width 262 height 69
click at [426, 272] on span "Show Results" at bounding box center [442, 276] width 80 height 9
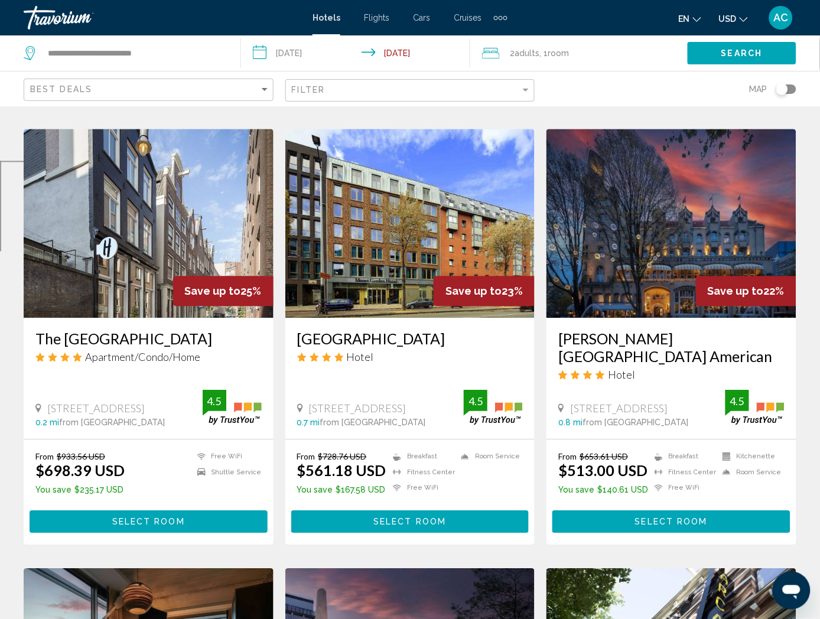
scroll to position [459, 0]
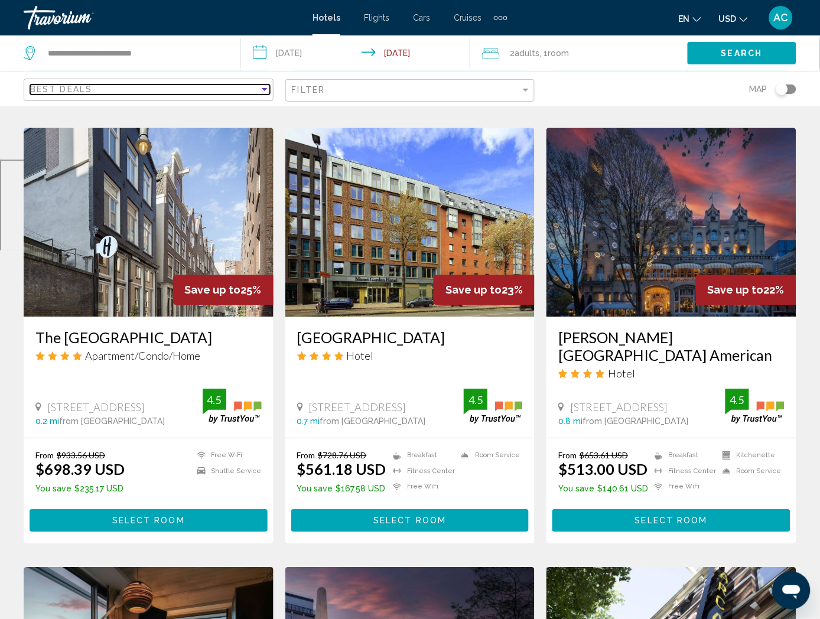
click at [92, 84] on span "Best Deals" at bounding box center [61, 88] width 62 height 9
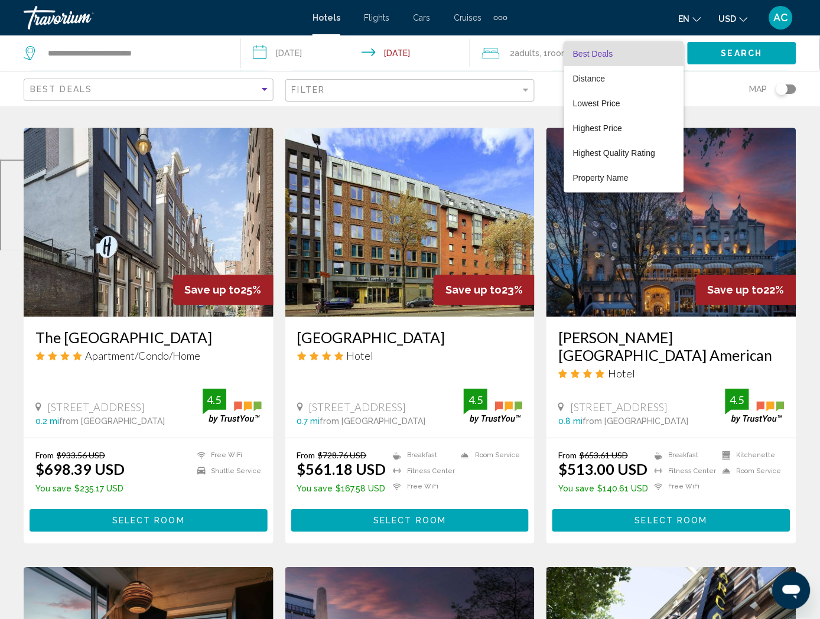
click at [705, 56] on div at bounding box center [410, 309] width 820 height 619
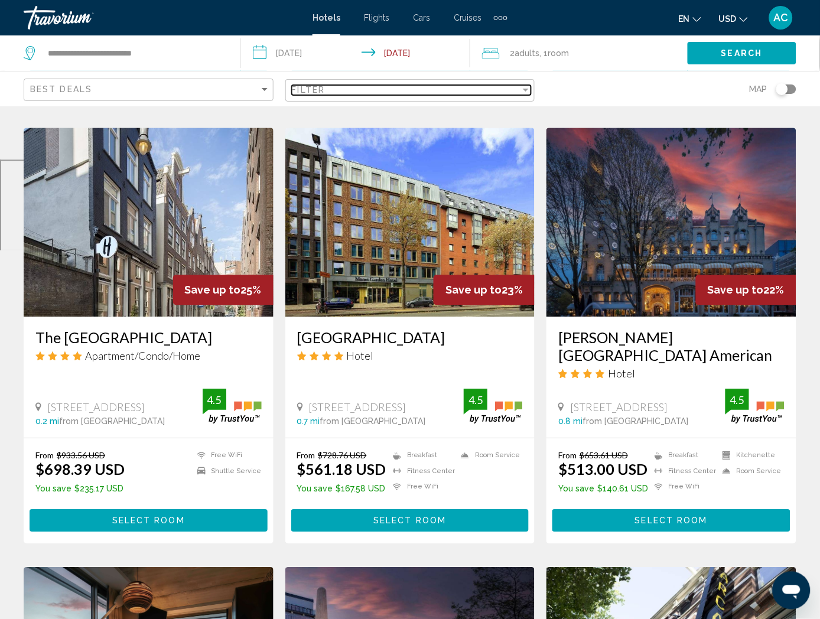
click at [531, 85] on div "Filter" at bounding box center [525, 89] width 11 height 9
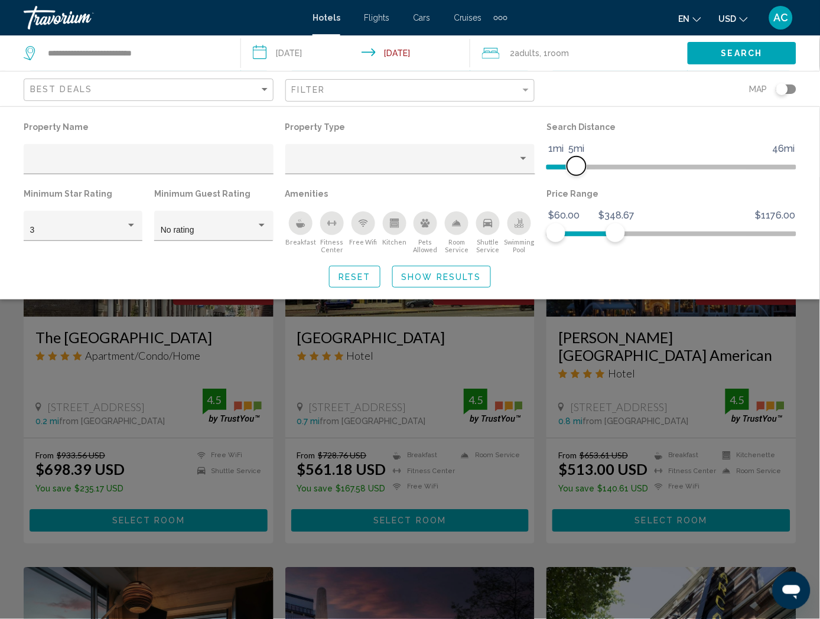
drag, startPoint x: 603, startPoint y: 131, endPoint x: 576, endPoint y: 138, distance: 28.1
click at [576, 157] on span "Hotel Filters" at bounding box center [576, 166] width 19 height 19
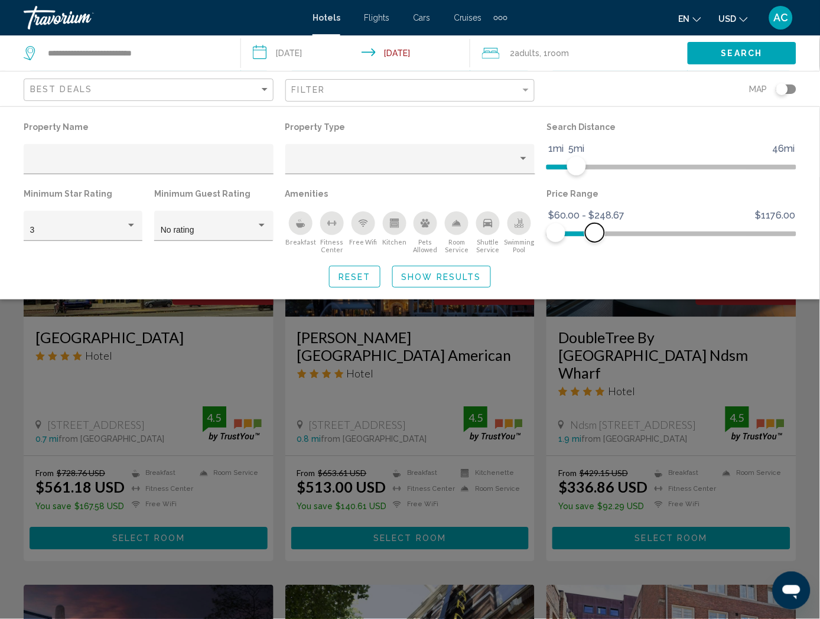
drag, startPoint x: 614, startPoint y: 196, endPoint x: 595, endPoint y: 197, distance: 19.0
click at [595, 223] on span "Hotel Filters" at bounding box center [594, 232] width 19 height 19
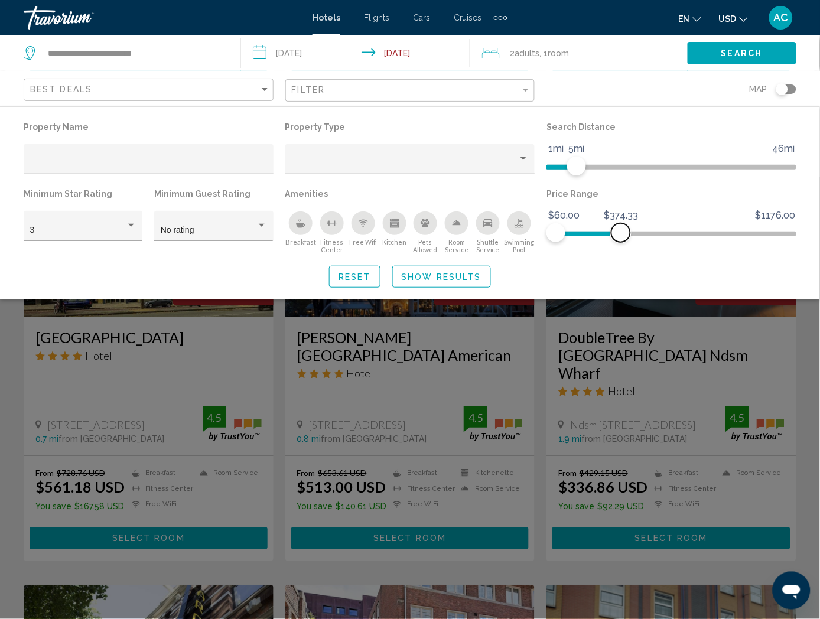
drag, startPoint x: 592, startPoint y: 197, endPoint x: 621, endPoint y: 198, distance: 29.0
click at [621, 223] on span "Hotel Filters" at bounding box center [620, 232] width 19 height 19
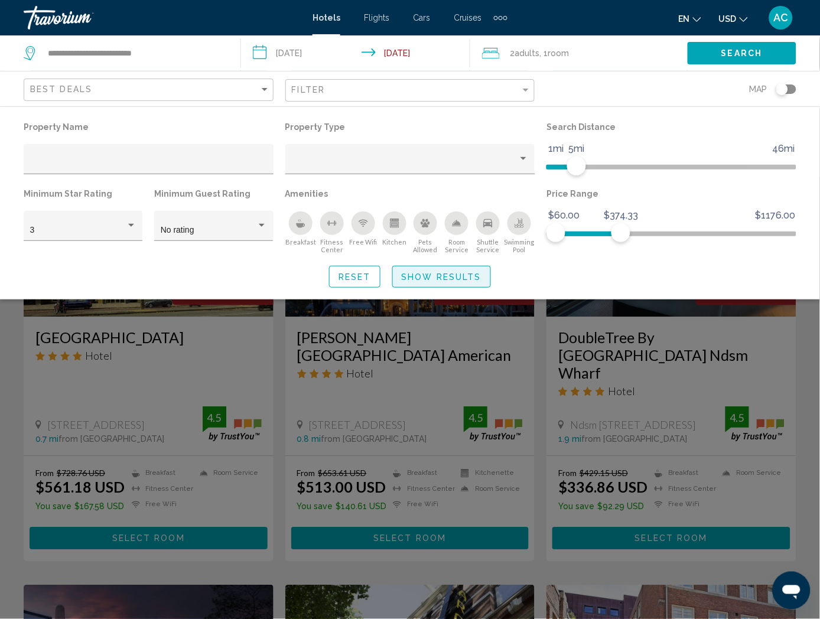
click at [450, 272] on span "Show Results" at bounding box center [442, 276] width 80 height 9
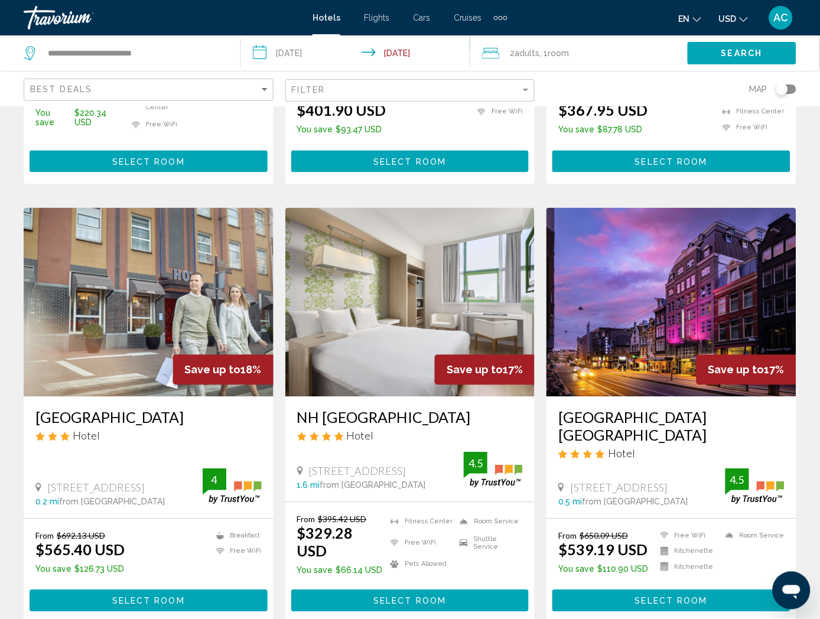
scroll to position [1312, 0]
